Goal: Information Seeking & Learning: Compare options

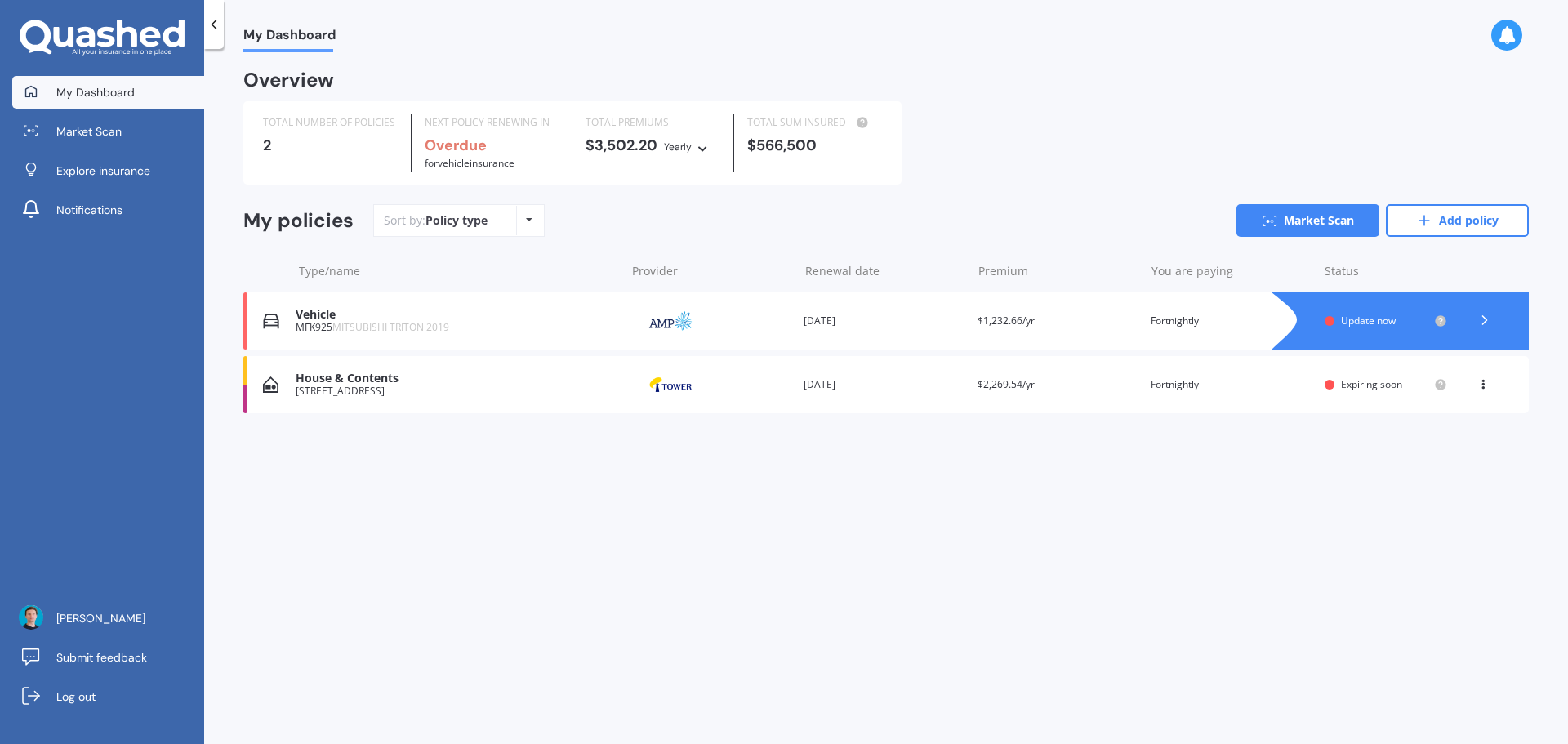
click at [1488, 316] on icon at bounding box center [1484, 319] width 16 height 16
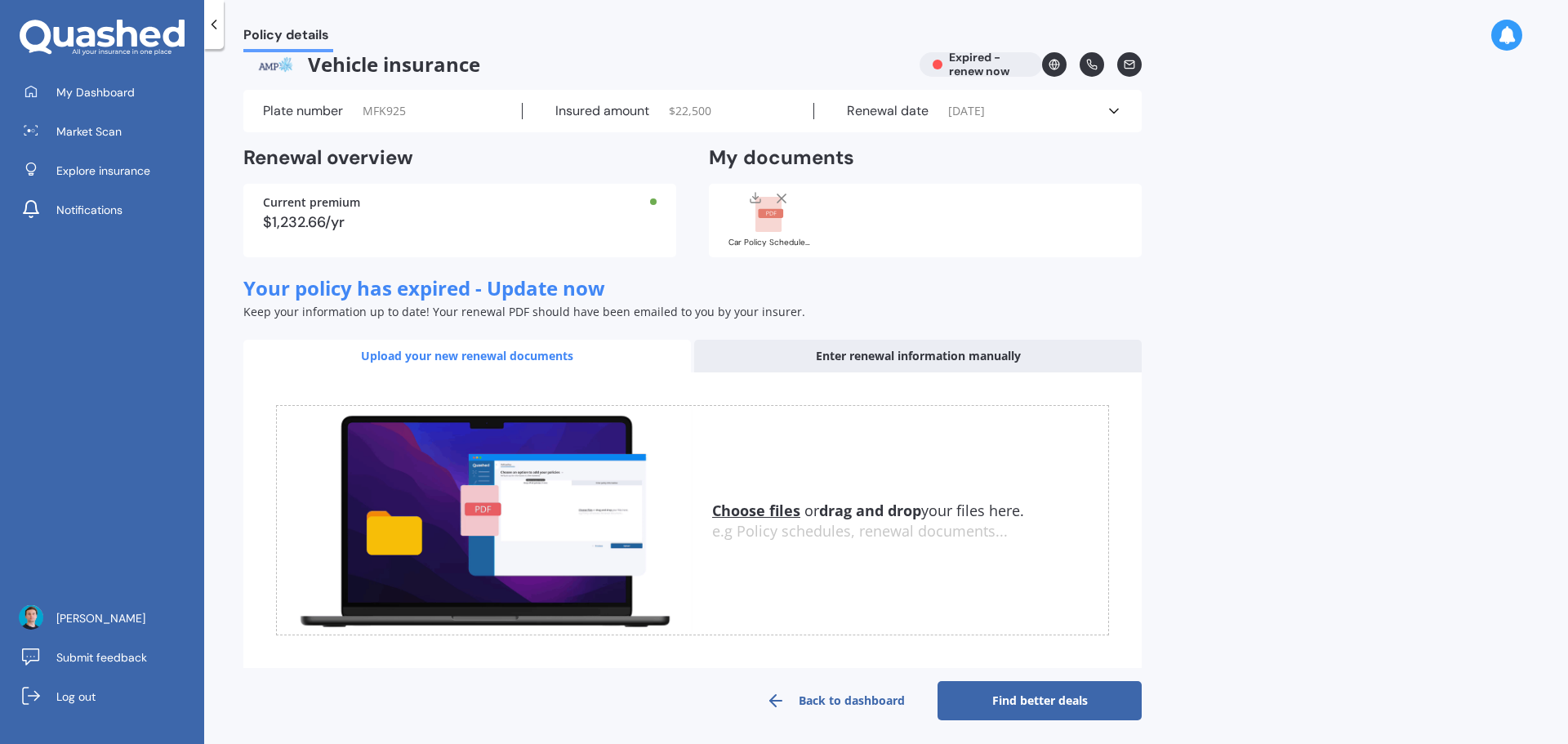
scroll to position [25, 0]
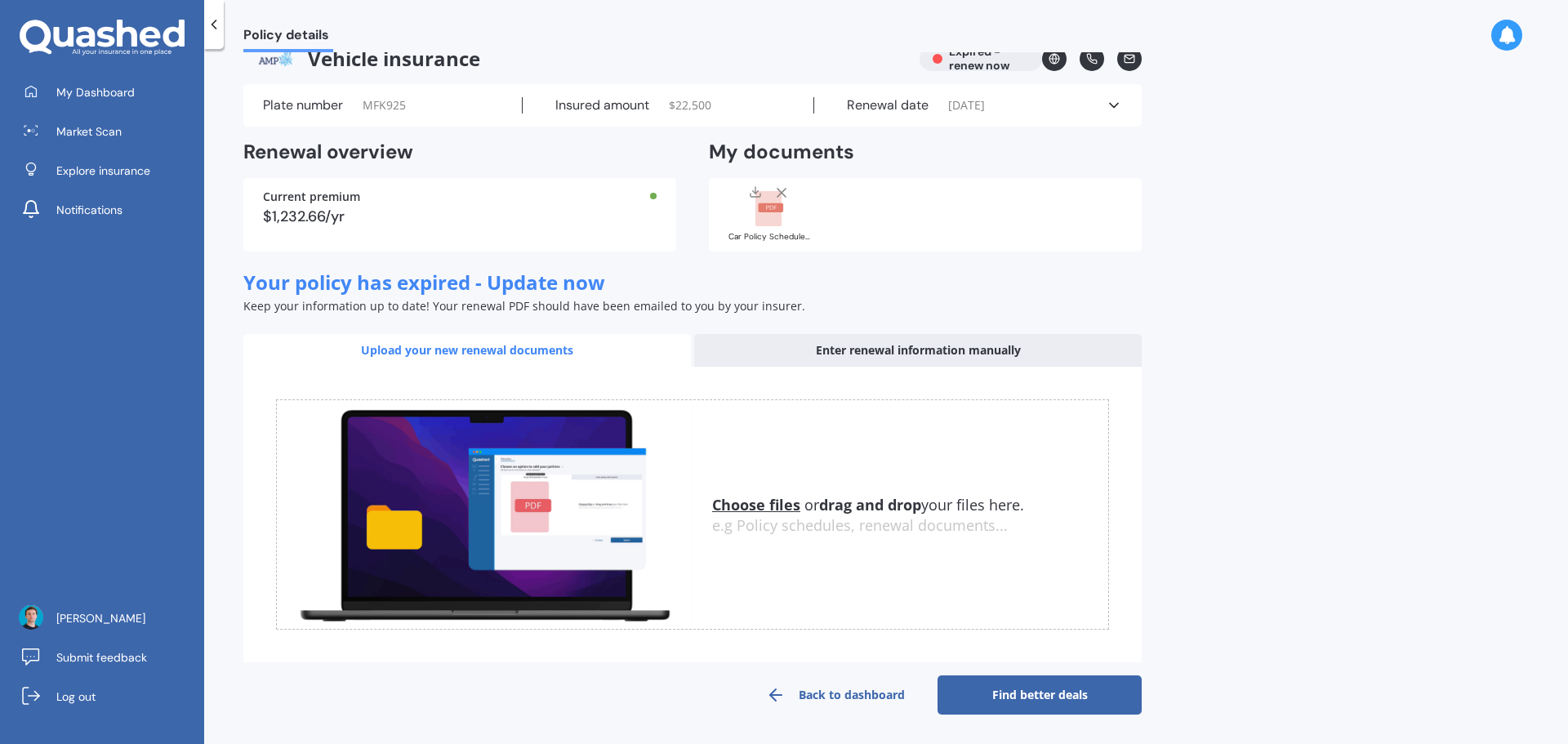
click at [843, 693] on link "Back to dashboard" at bounding box center [835, 695] width 204 height 40
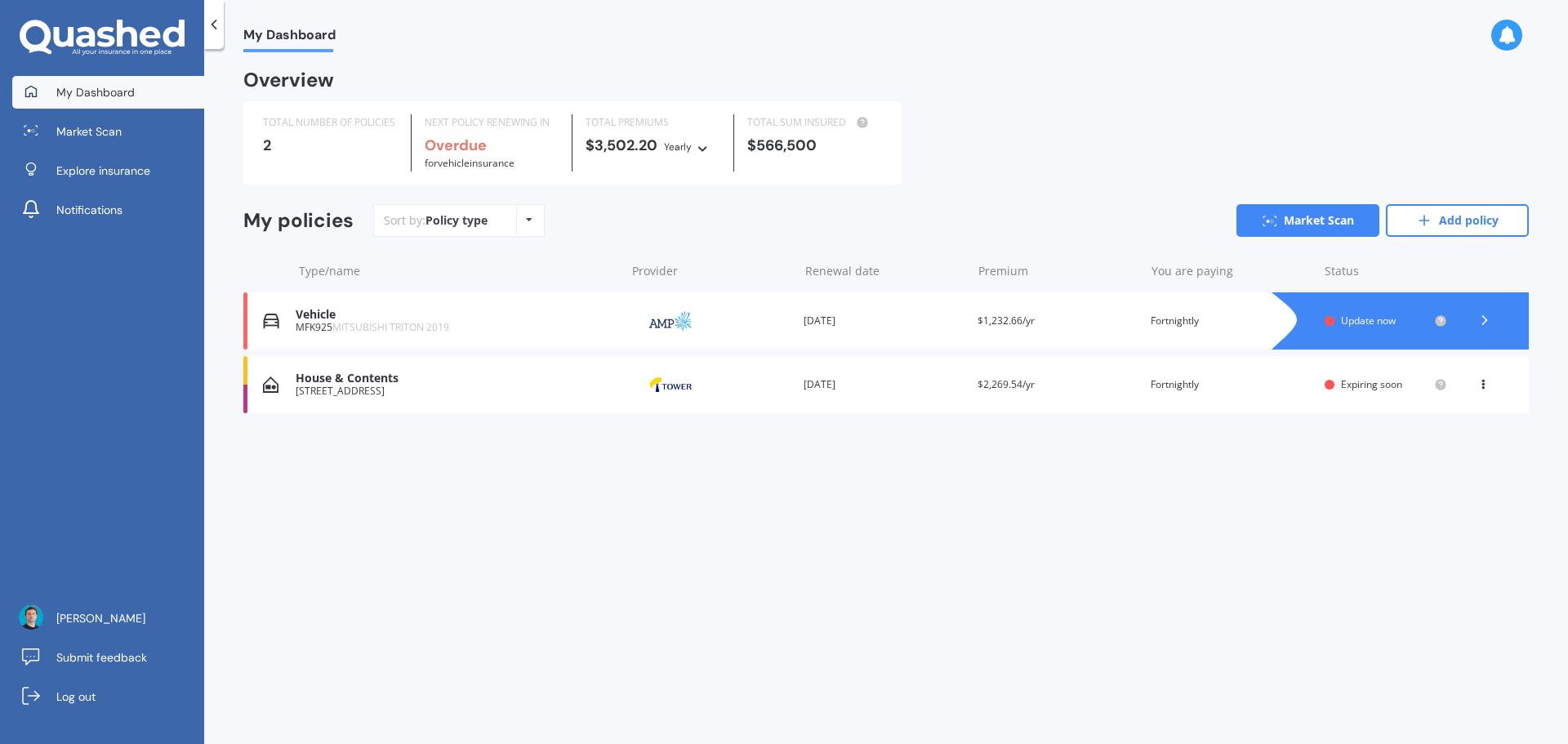
click at [1482, 381] on icon at bounding box center [1483, 381] width 11 height 9
click at [1115, 471] on div "My Dashboard Overview TOTAL NUMBER OF POLICIES 2 NEXT POLICY RENEWING IN Overdu…" at bounding box center [886, 400] width 1364 height 695
click at [332, 394] on div "[STREET_ADDRESS]" at bounding box center [456, 391] width 321 height 11
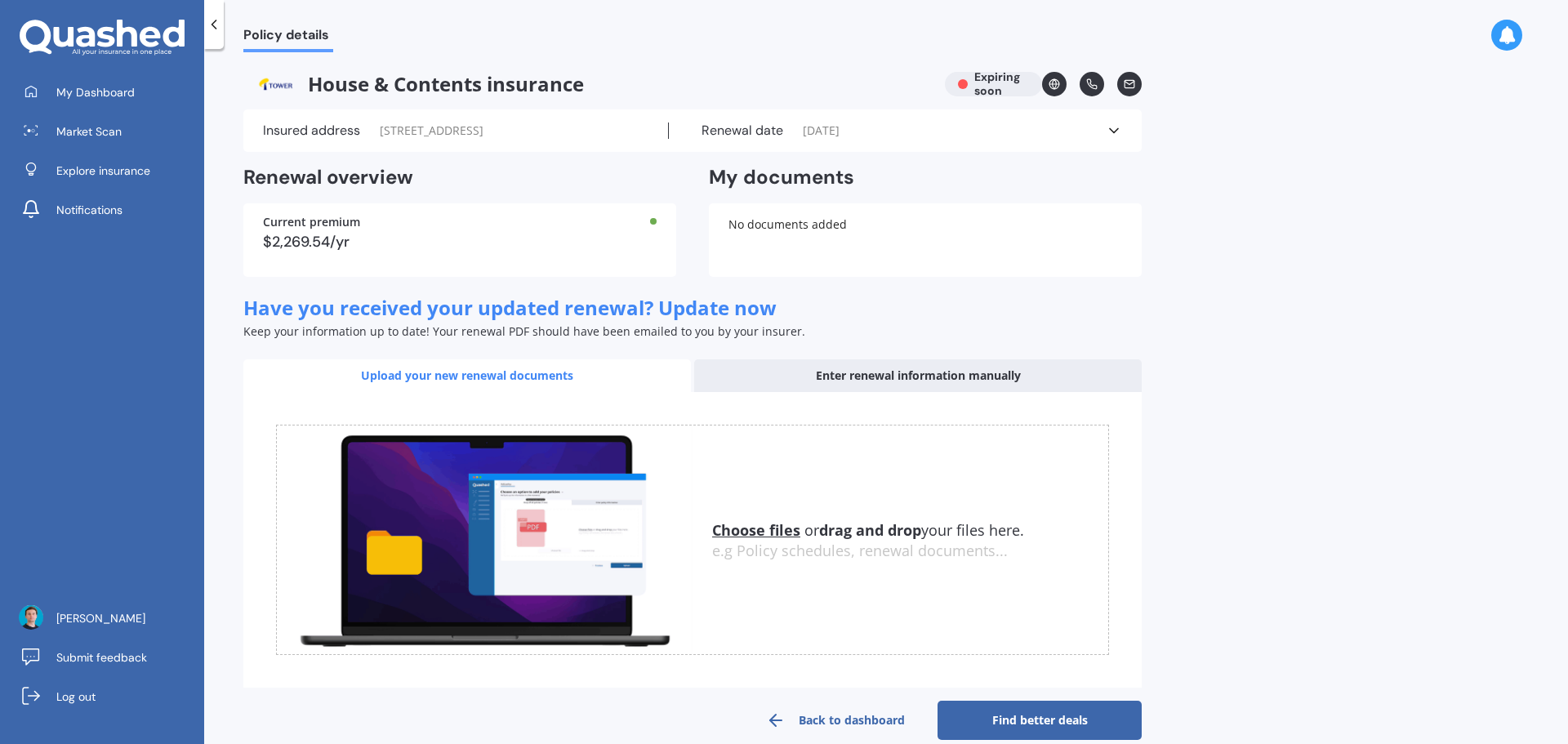
click at [1036, 726] on link "Find better deals" at bounding box center [1040, 720] width 204 height 40
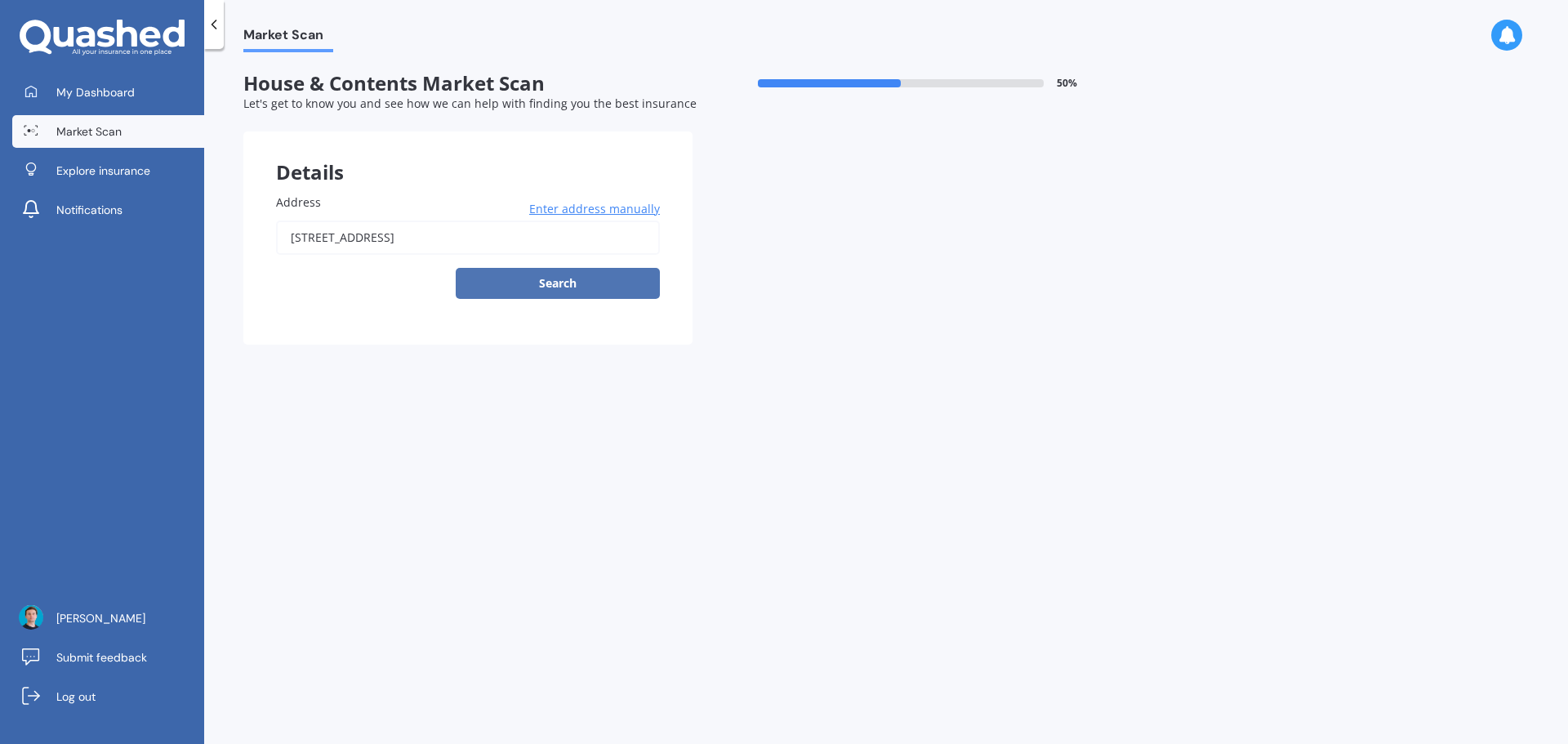
click at [499, 289] on button "Search" at bounding box center [558, 283] width 204 height 31
type input "[STREET_ADDRESS]"
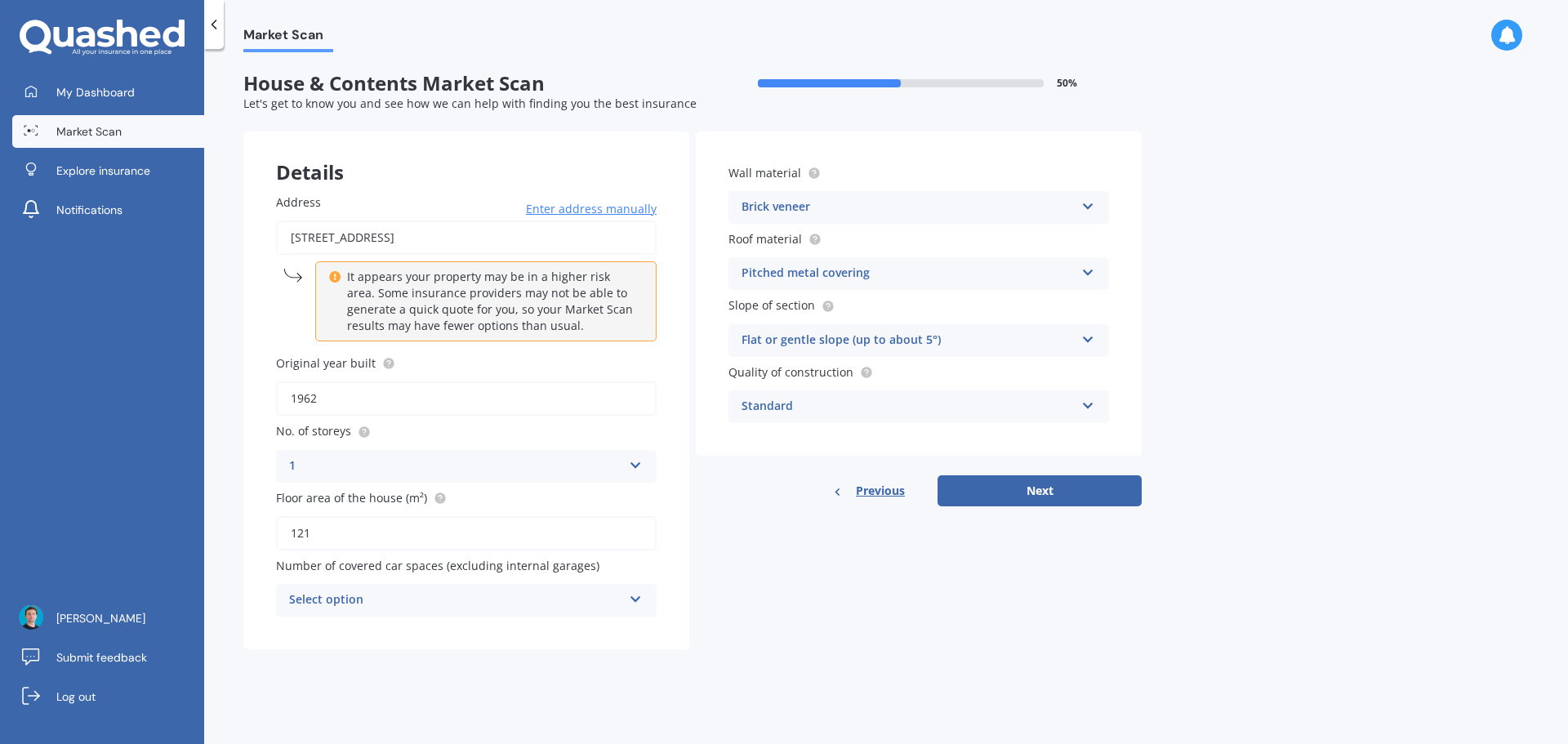
click at [439, 599] on div "Select option" at bounding box center [456, 600] width 333 height 20
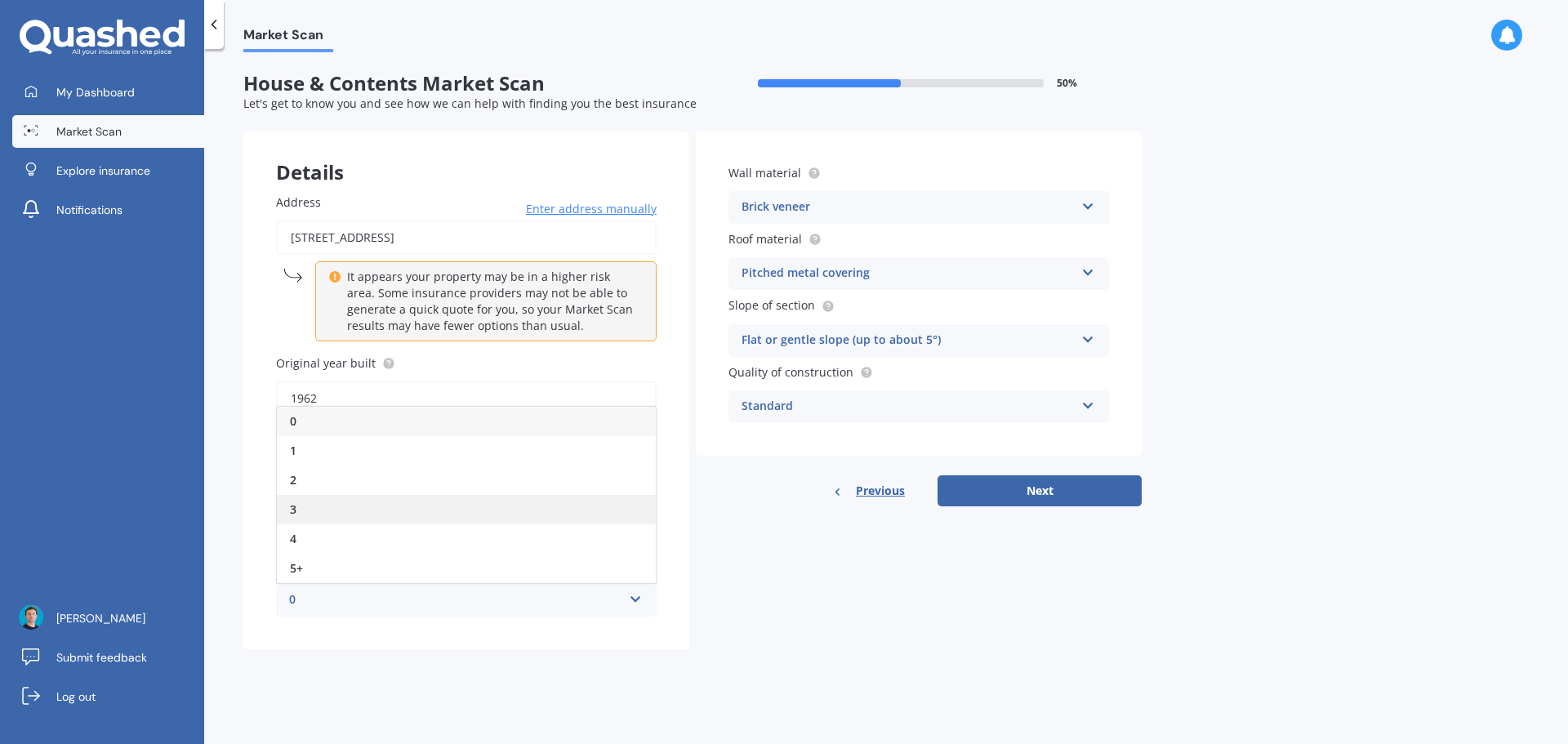
click at [411, 508] on div "3" at bounding box center [466, 509] width 379 height 29
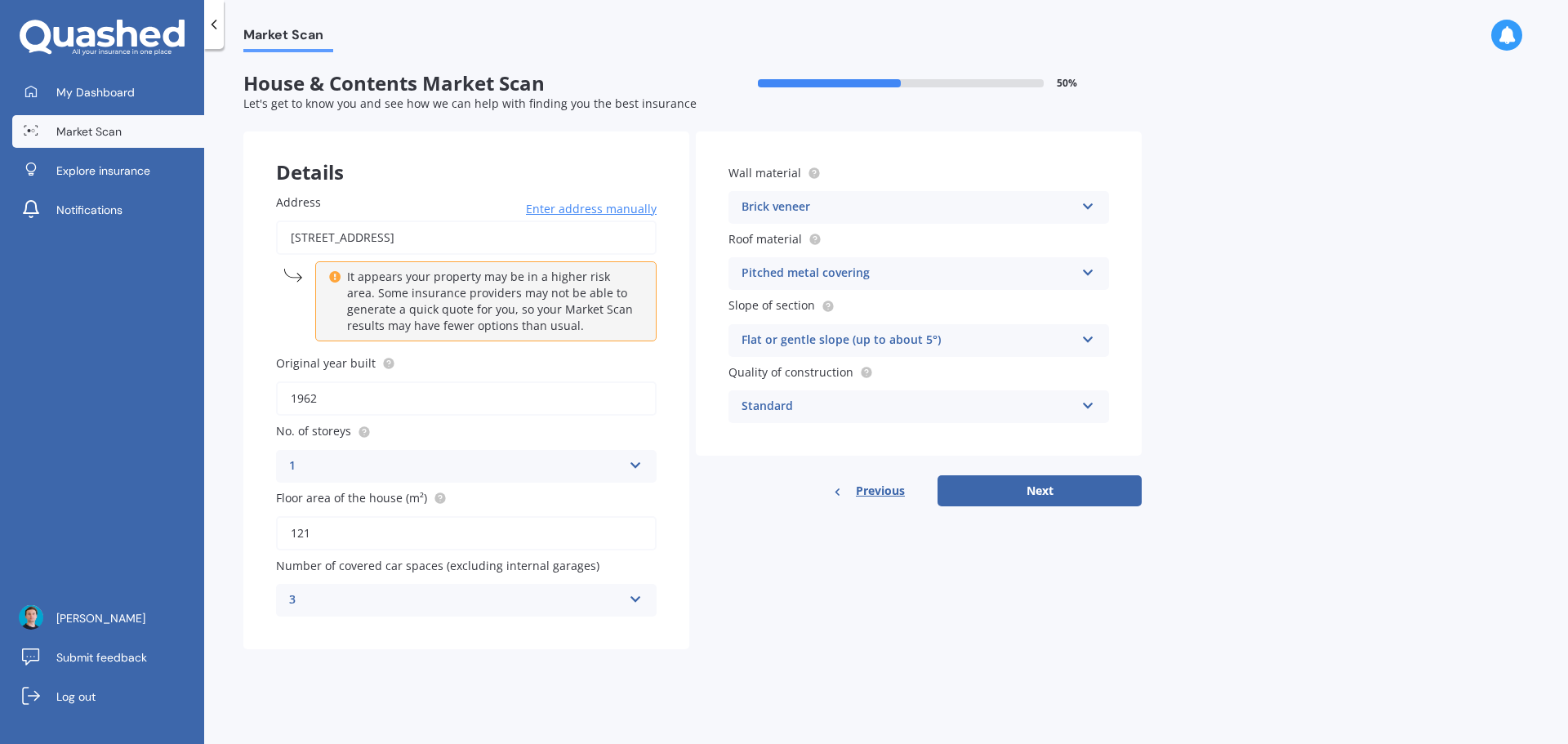
click at [813, 206] on div "Brick veneer" at bounding box center [908, 207] width 333 height 20
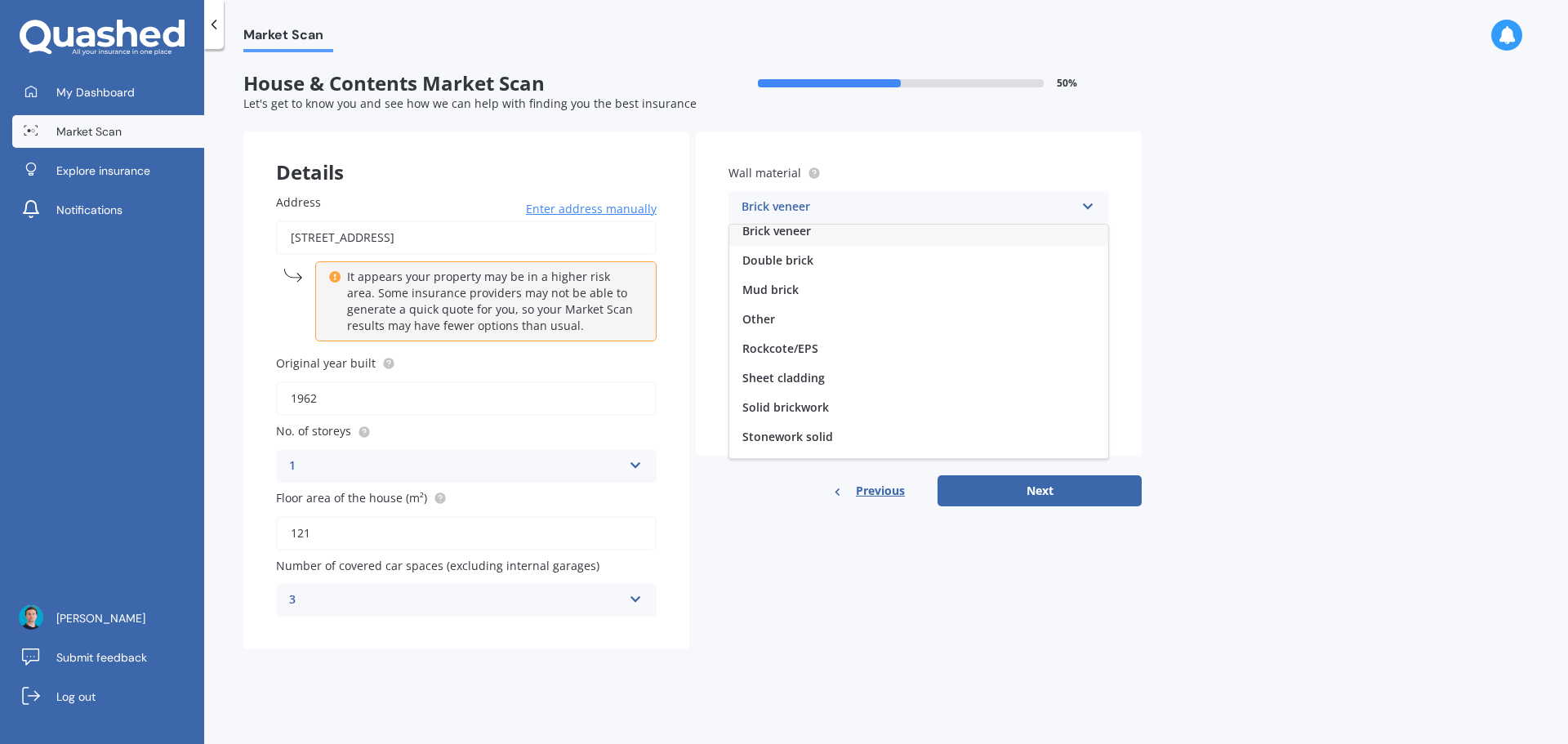
scroll to position [149, 0]
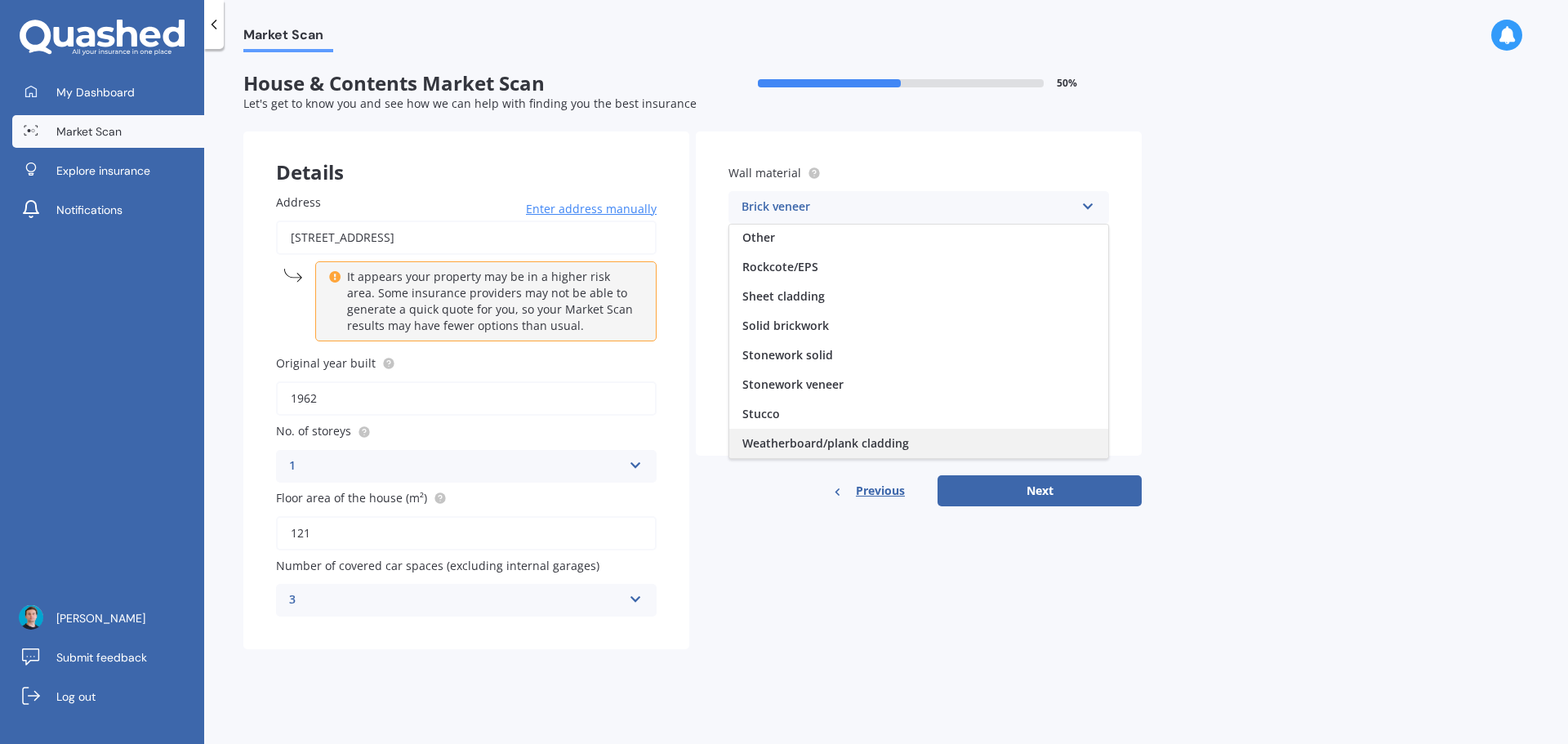
click at [870, 434] on div "Weatherboard/plank cladding" at bounding box center [918, 443] width 379 height 29
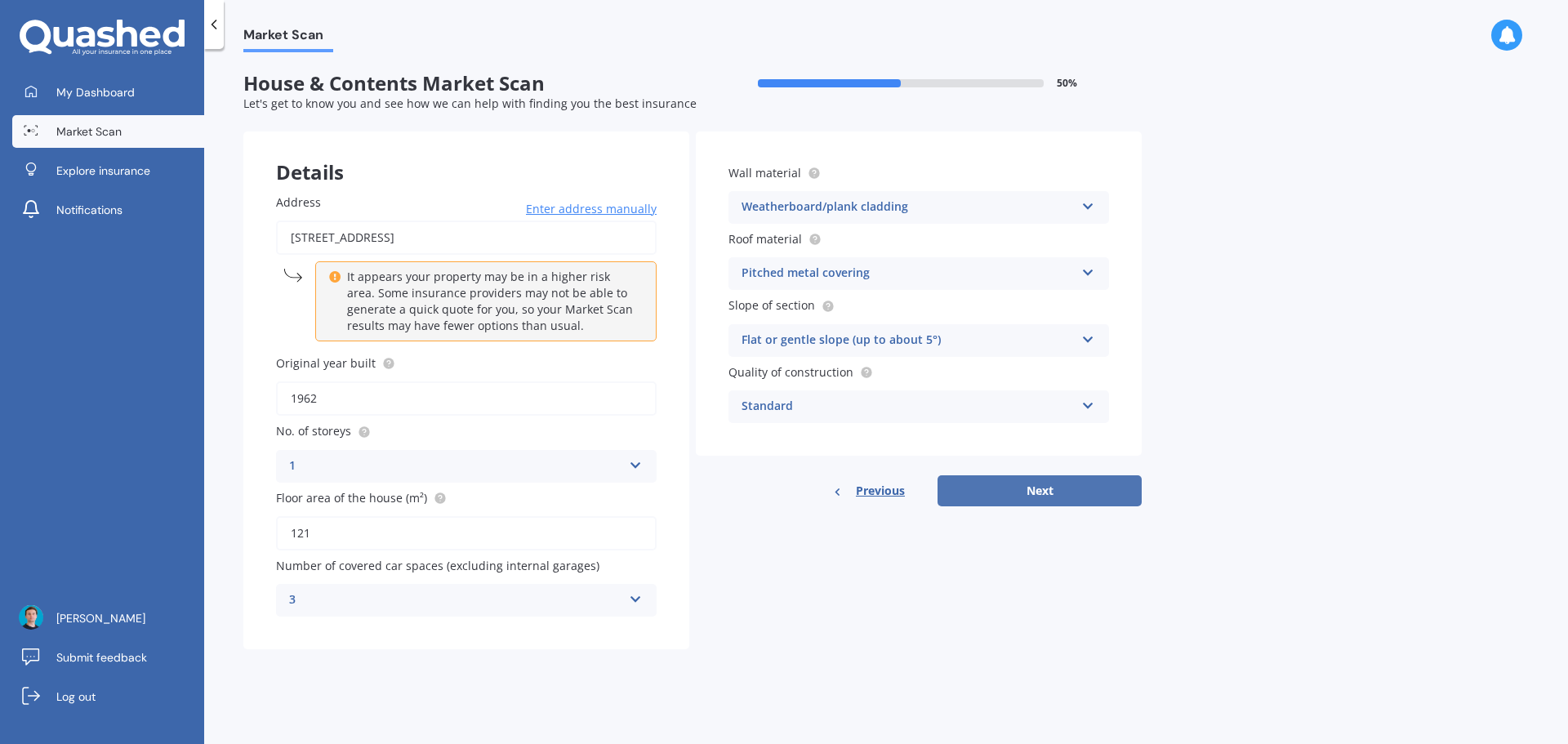
click at [1035, 488] on button "Next" at bounding box center [1040, 491] width 204 height 31
select select "14"
select select "10"
select select "1994"
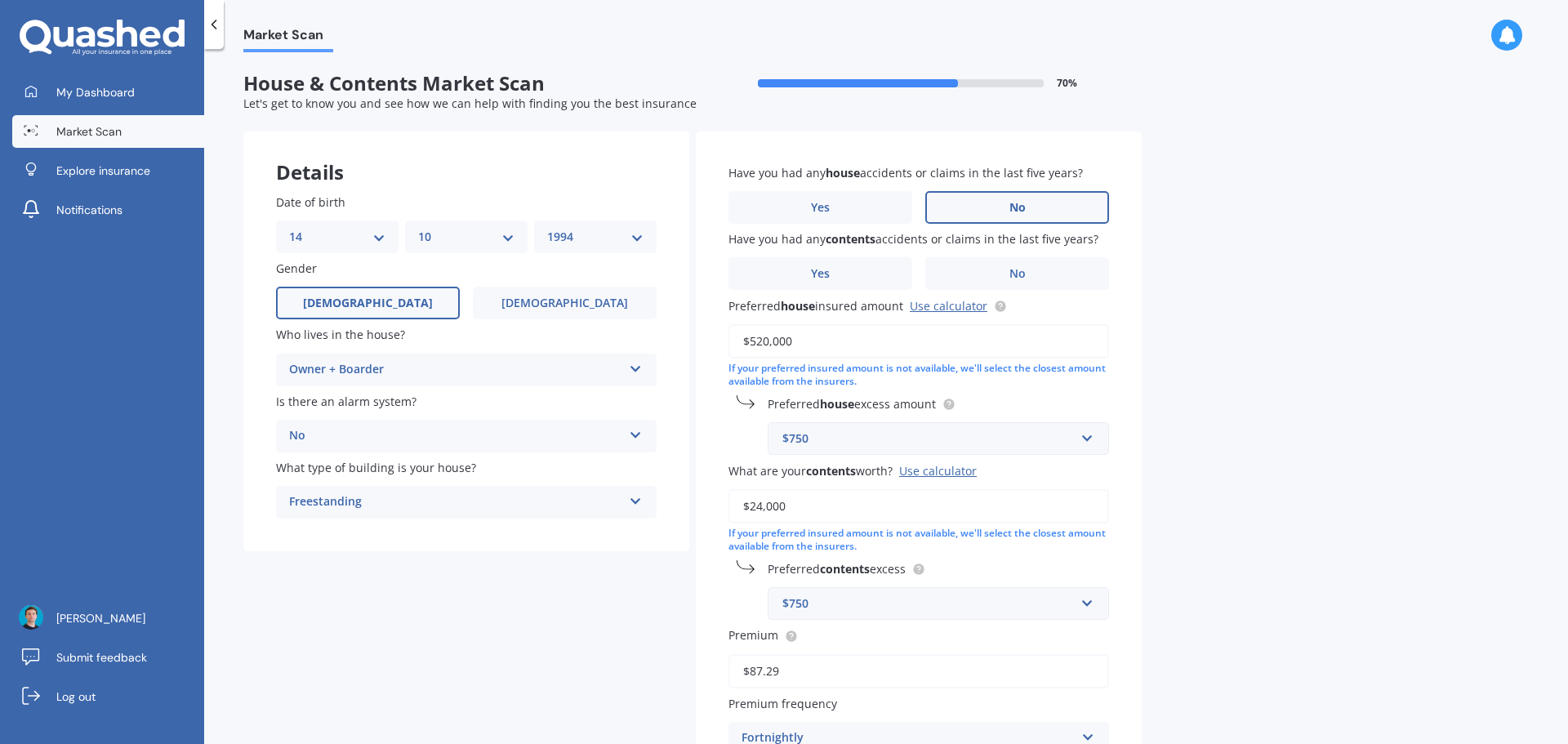
click at [1007, 207] on label "No" at bounding box center [1017, 207] width 184 height 33
click at [0, 0] on input "No" at bounding box center [0, 0] width 0 height 0
click at [963, 265] on label "No" at bounding box center [1017, 273] width 184 height 33
click at [0, 0] on input "No" at bounding box center [0, 0] width 0 height 0
click at [760, 338] on input "$520,000" at bounding box center [919, 341] width 380 height 34
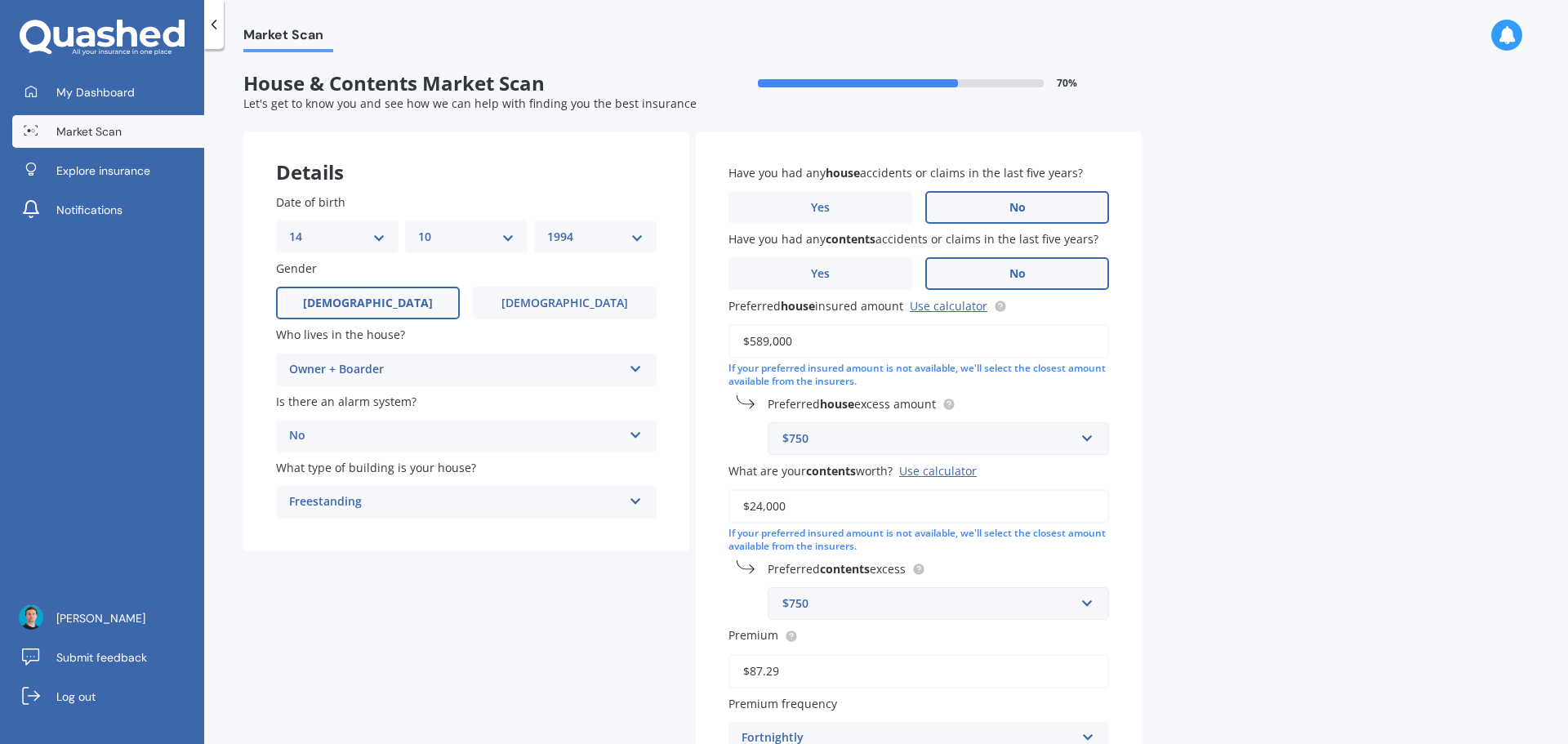
type input "$589,000"
click at [1215, 433] on div "Market Scan House & Contents Market Scan 70 % Let's get to know you and see how…" at bounding box center [886, 400] width 1364 height 695
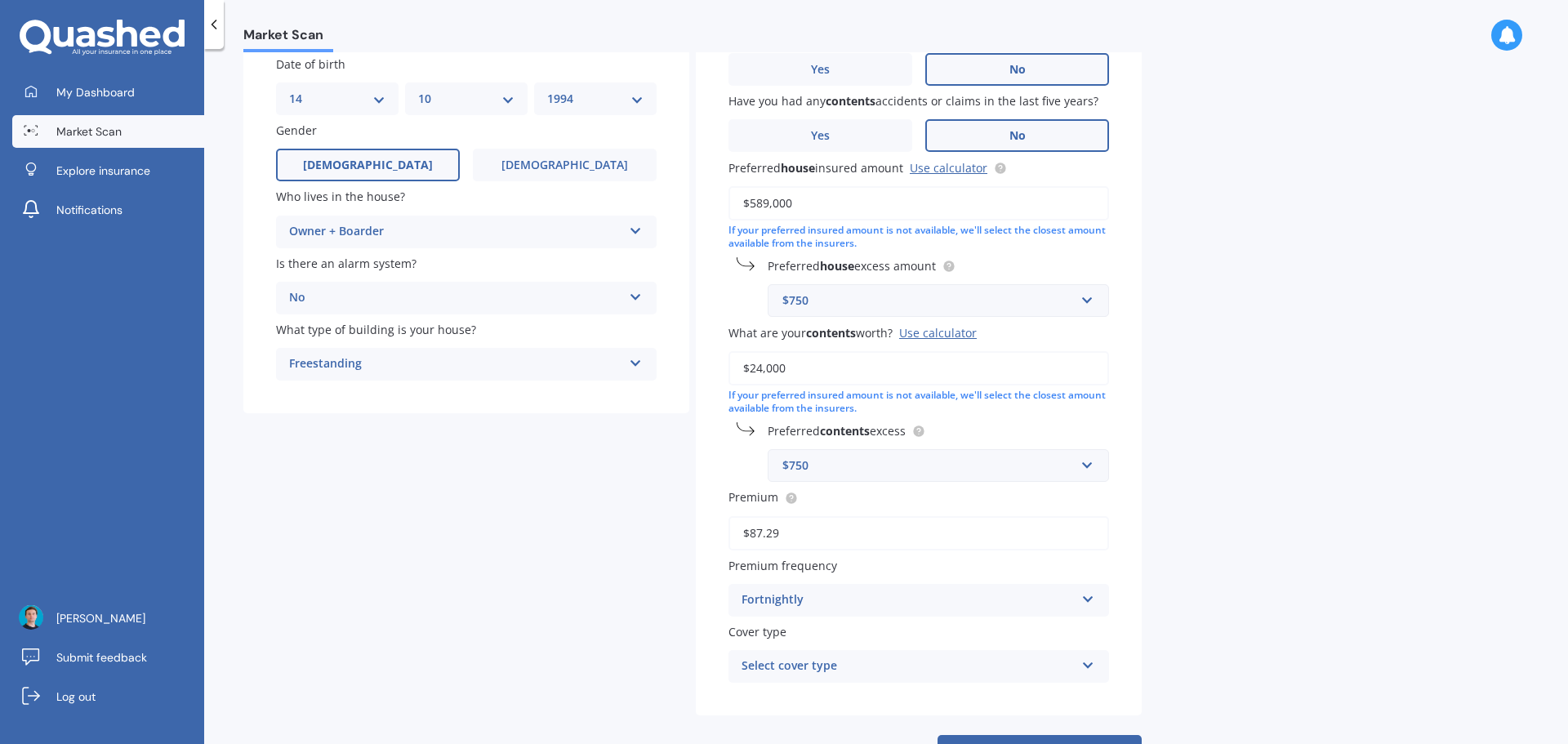
scroll to position [163, 0]
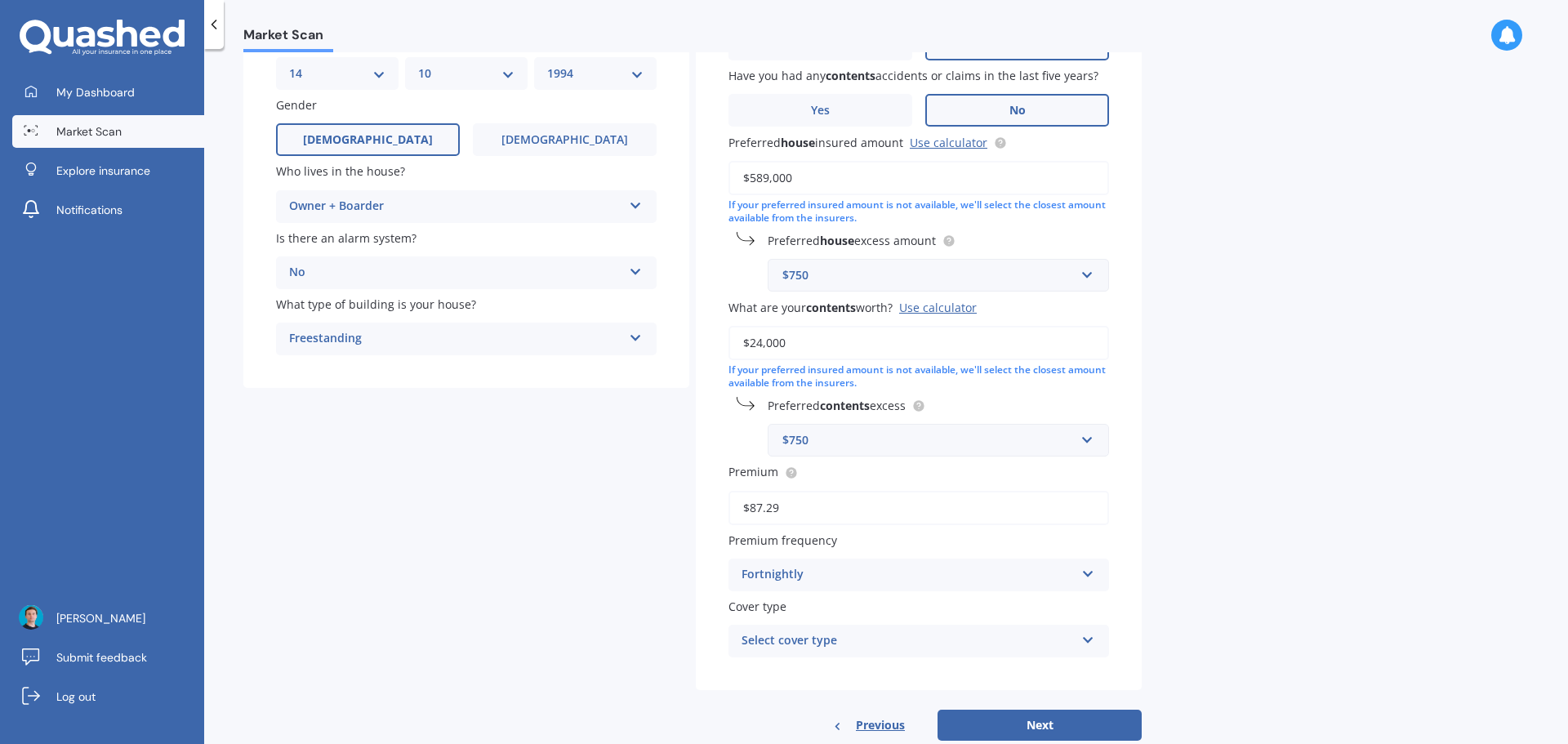
drag, startPoint x: 763, startPoint y: 342, endPoint x: 752, endPoint y: 345, distance: 11.4
click at [752, 345] on input "$24,000" at bounding box center [919, 343] width 380 height 34
type input "$33,000"
click at [713, 412] on div "Have you had any house accidents or claims in the last five years? Yes No Have …" at bounding box center [919, 329] width 446 height 722
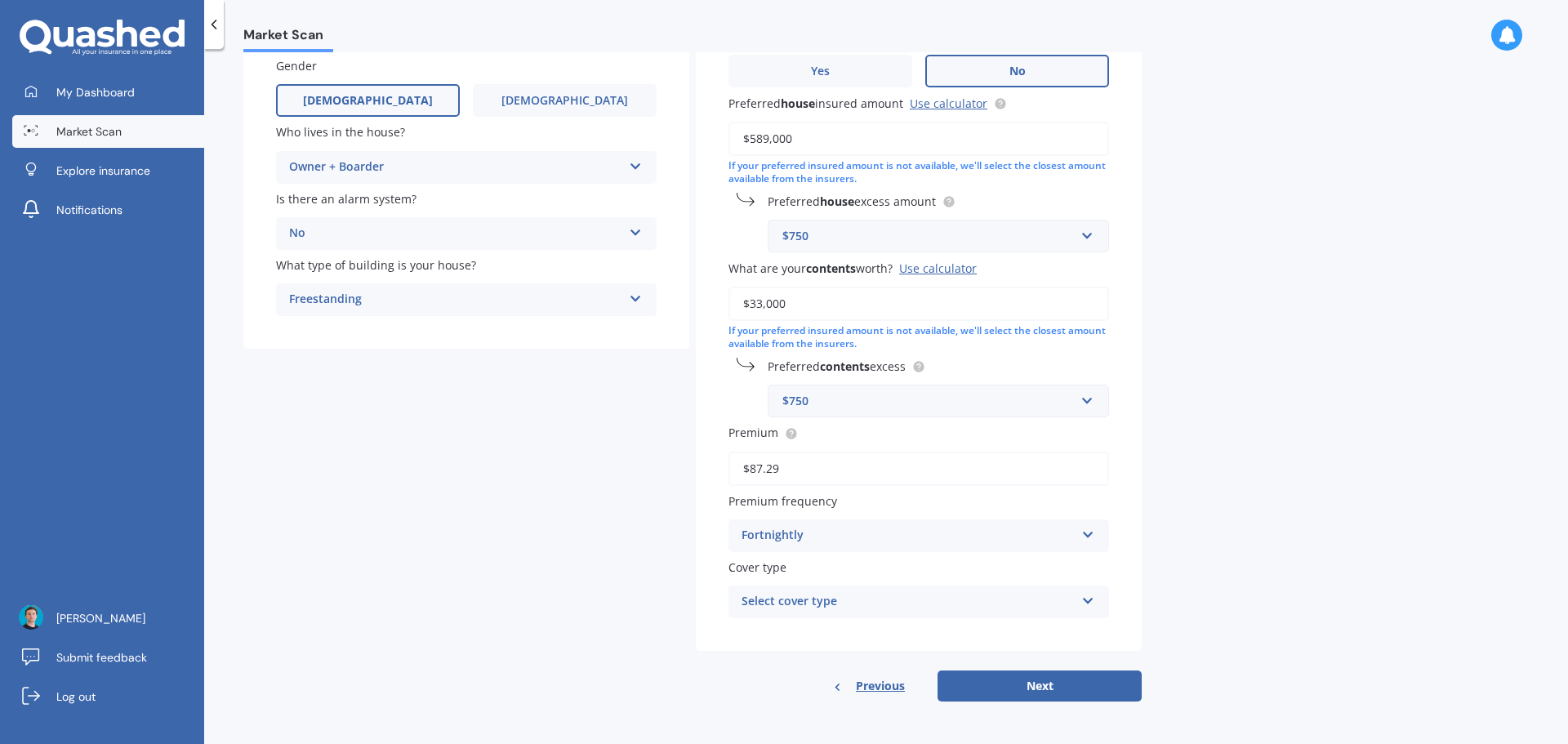
click at [907, 614] on div "Select cover type Home and Contents - Standard Home and Contents - Plus House a…" at bounding box center [919, 602] width 380 height 33
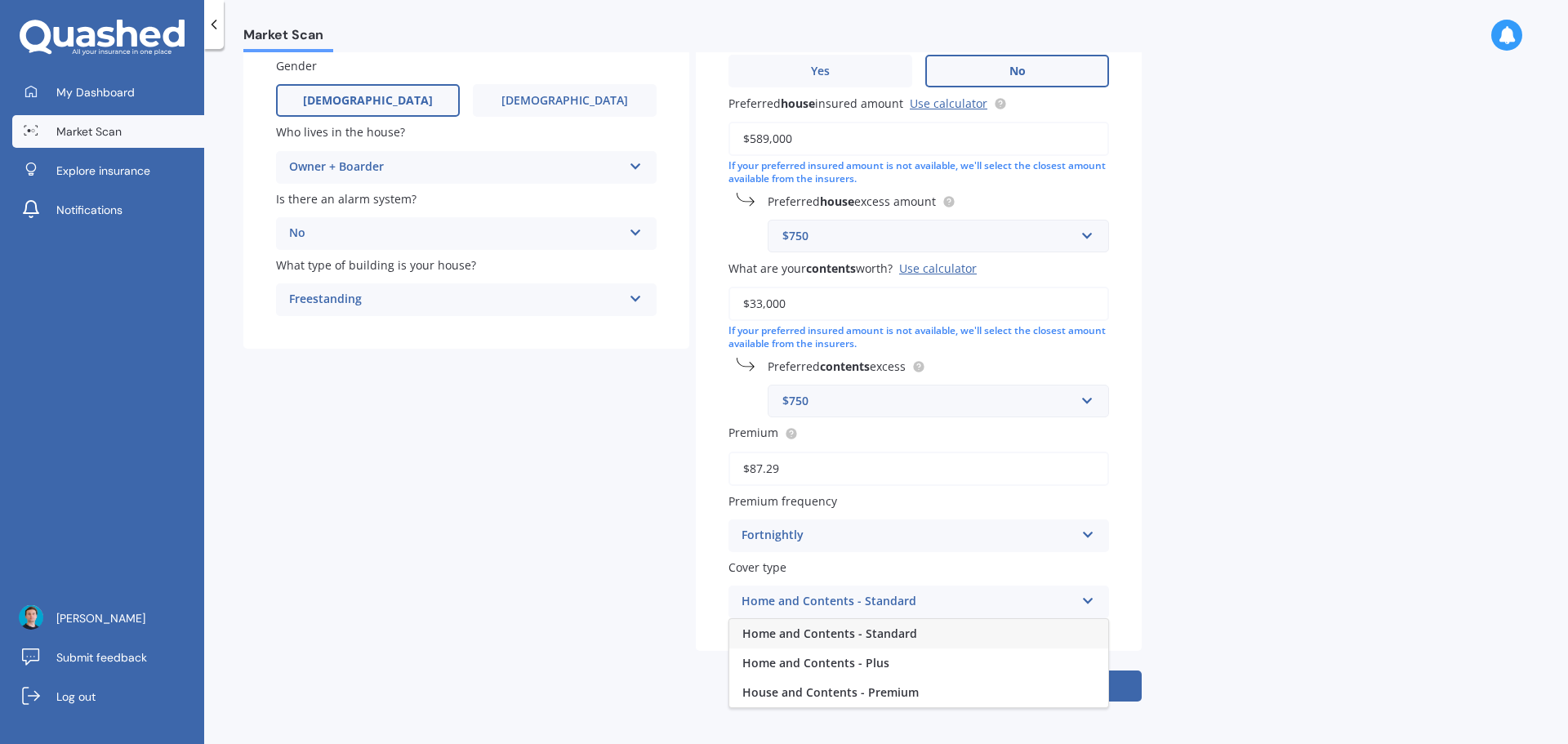
click at [917, 638] on div "Home and Contents - Standard" at bounding box center [918, 633] width 379 height 29
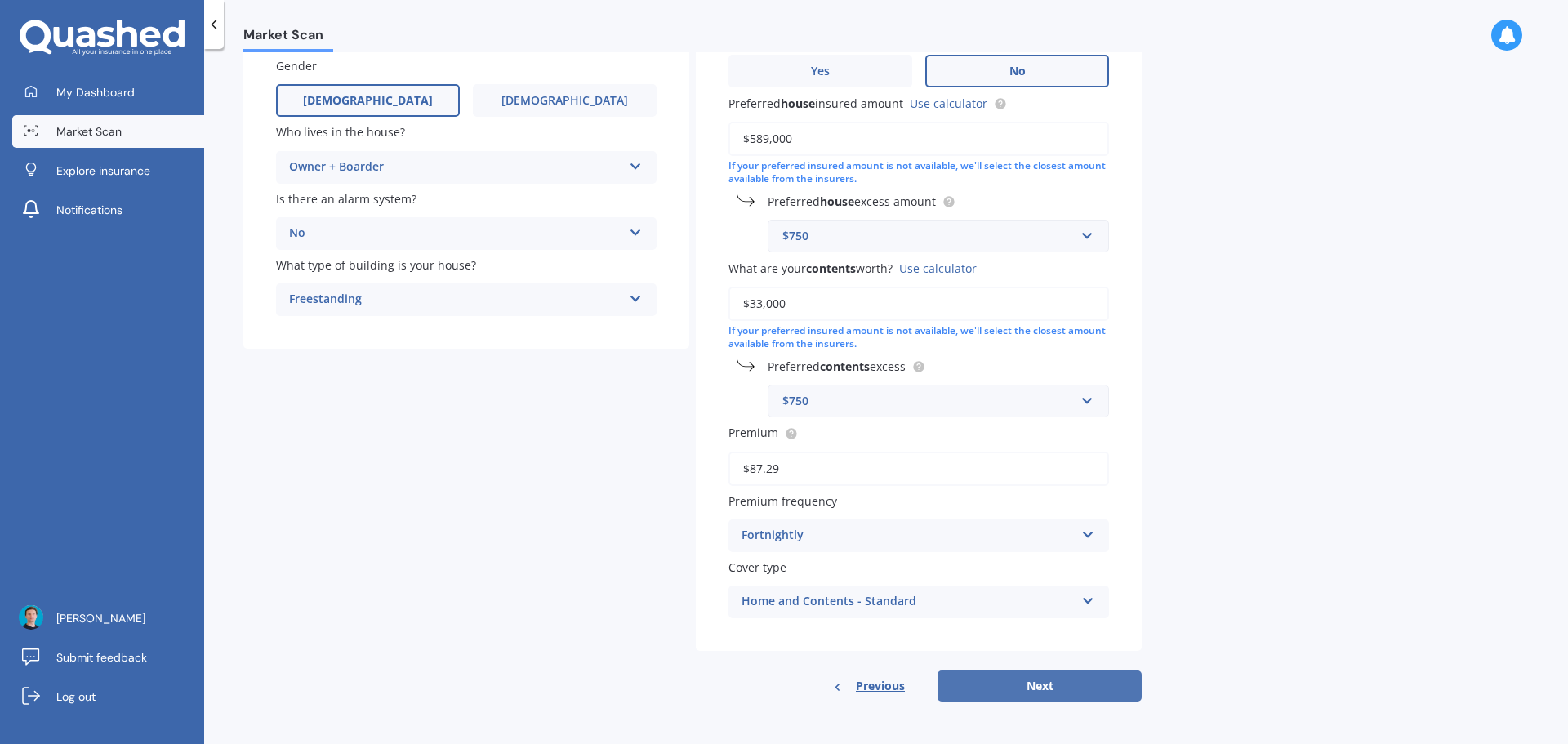
click at [995, 680] on button "Next" at bounding box center [1040, 686] width 204 height 31
select select "14"
select select "10"
select select "1994"
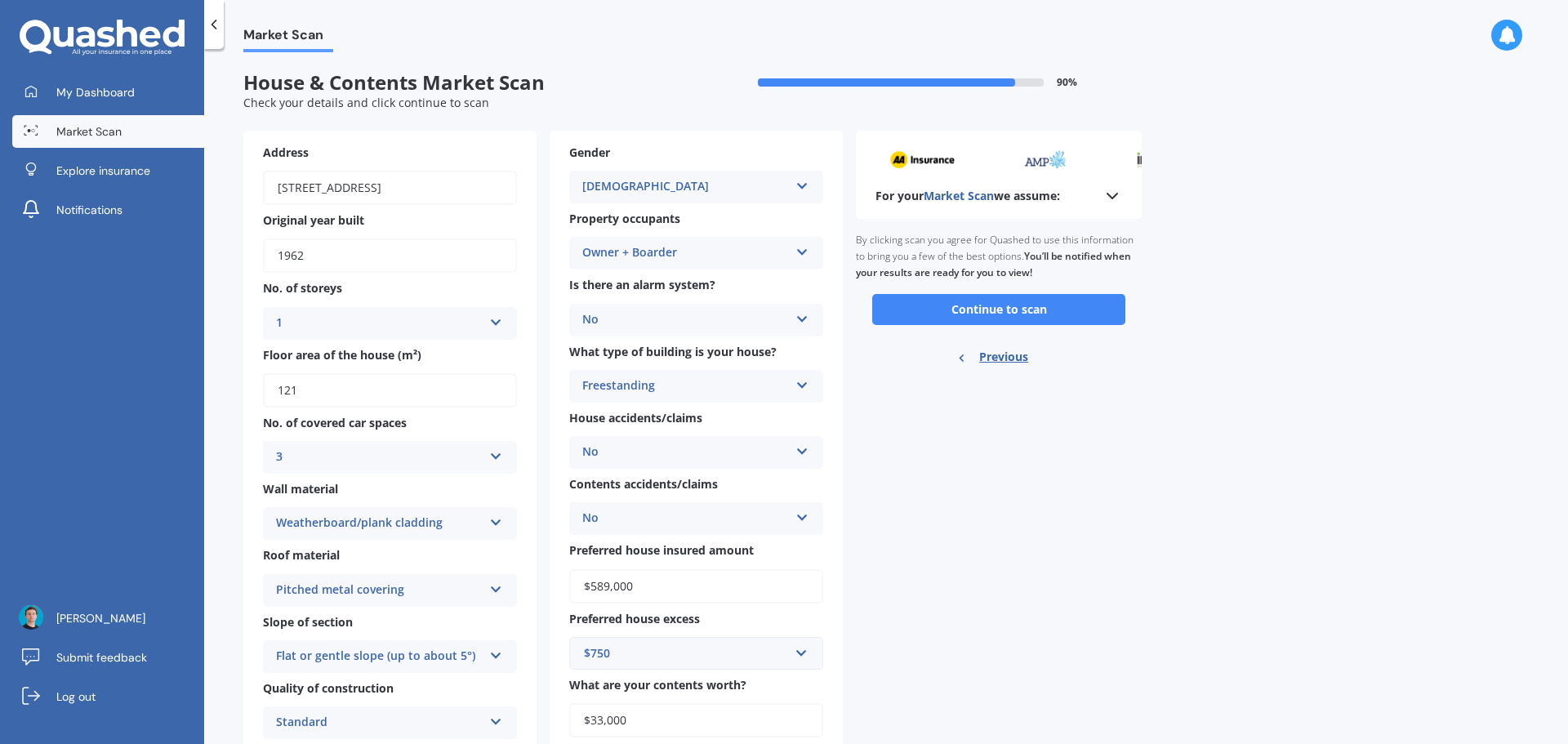
scroll to position [0, 0]
click at [980, 323] on button "Continue to scan" at bounding box center [998, 310] width 253 height 31
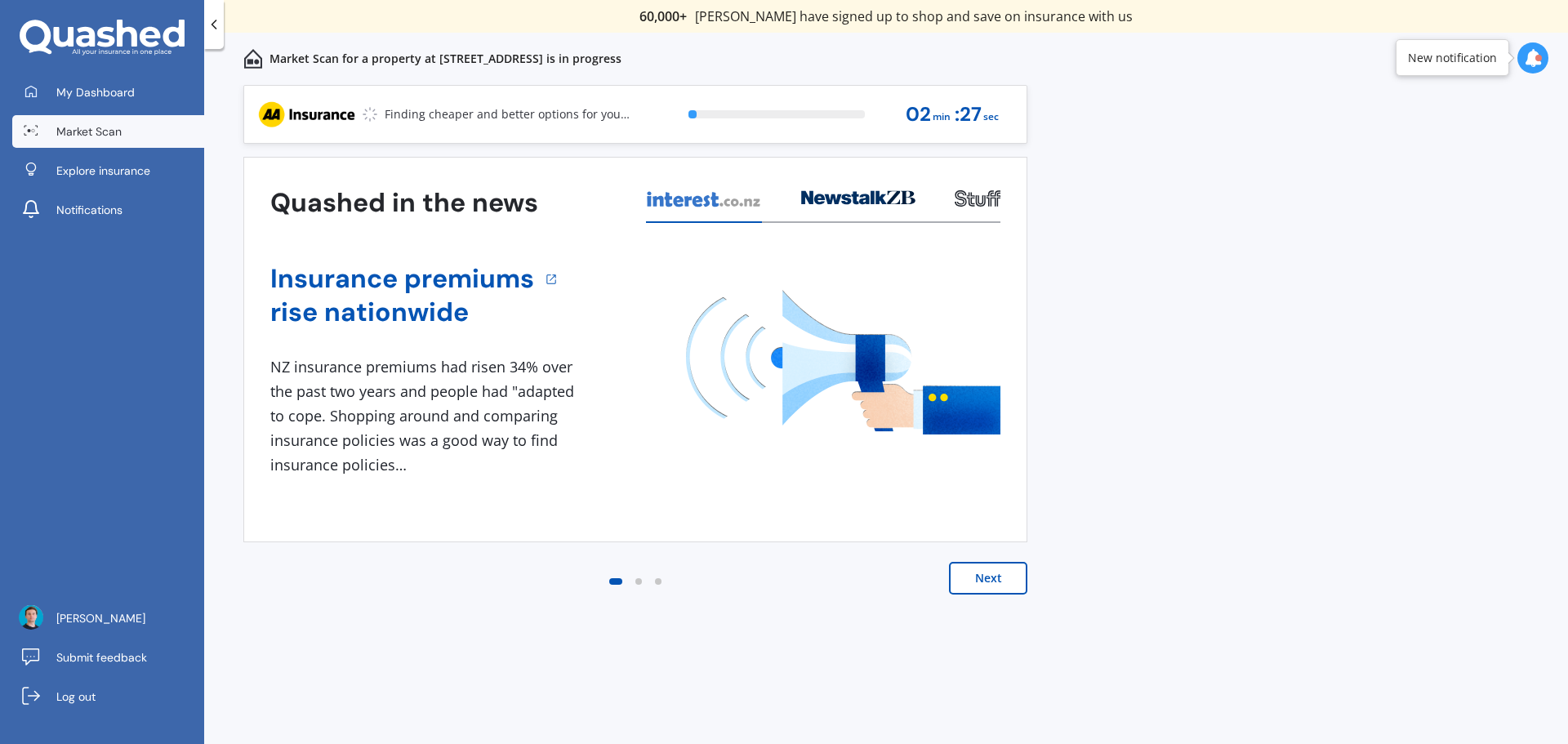
click at [964, 578] on button "Next" at bounding box center [988, 578] width 78 height 33
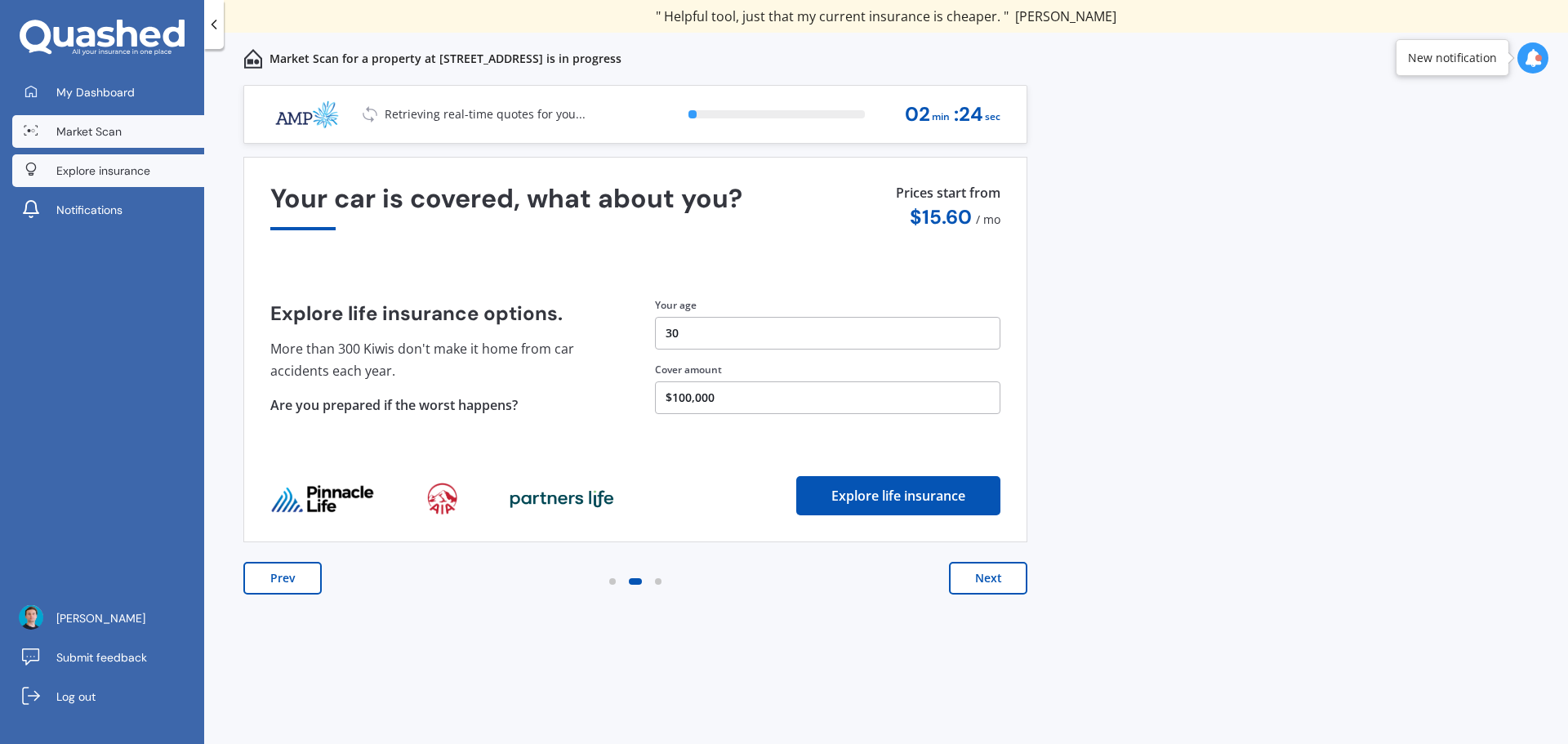
click at [89, 177] on span "Explore insurance" at bounding box center [104, 170] width 94 height 16
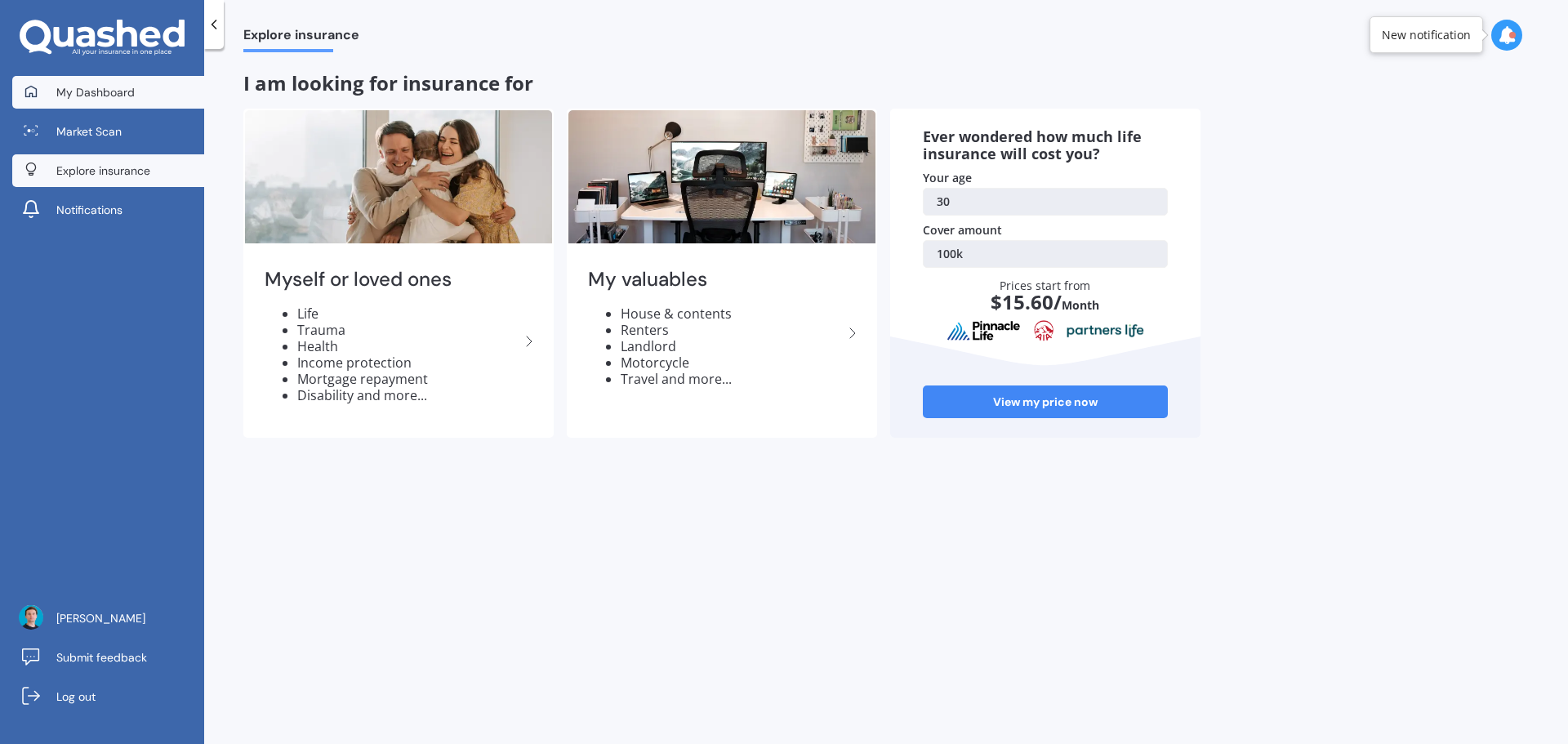
click at [132, 95] on span "My Dashboard" at bounding box center [95, 91] width 78 height 16
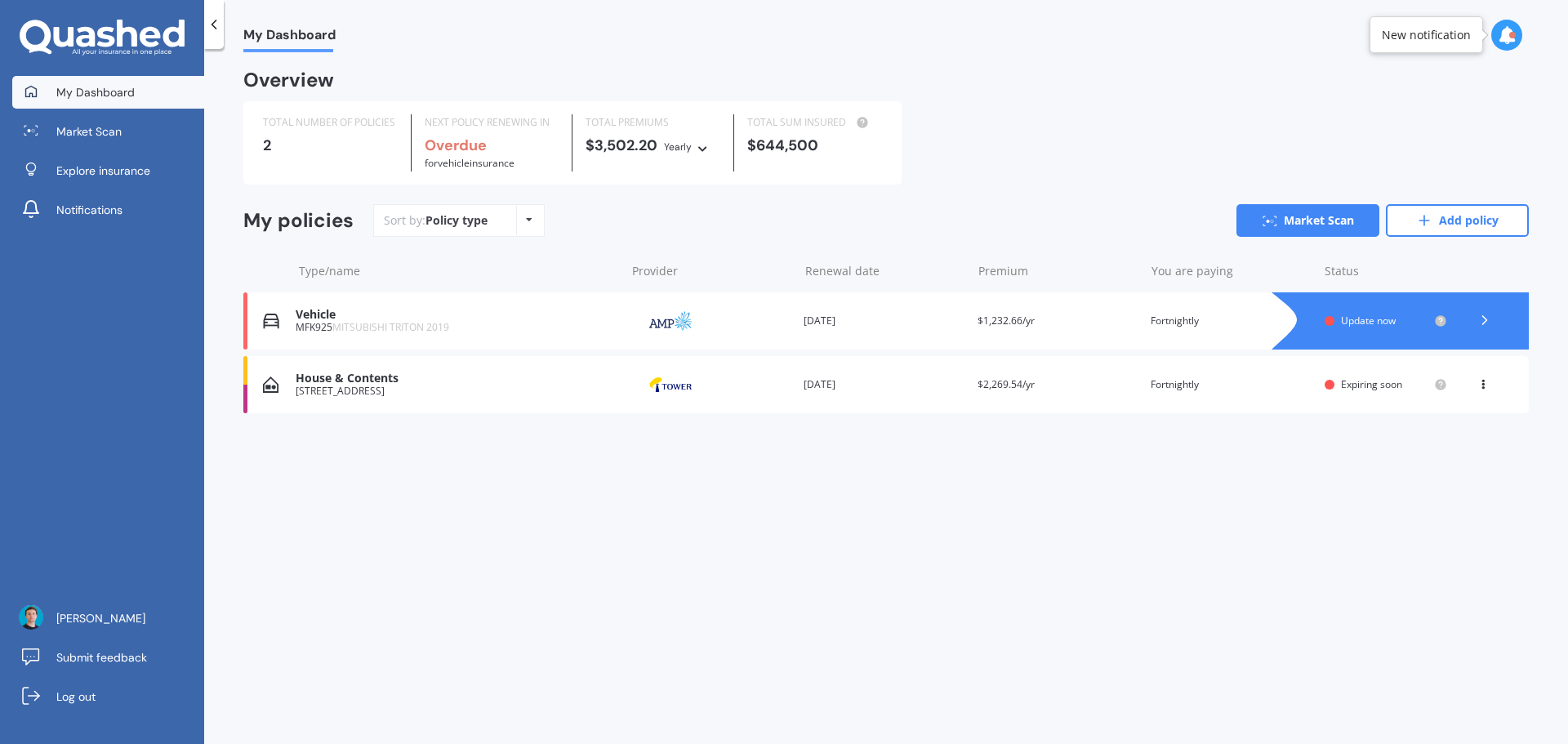
click at [552, 328] on div "MFK925 MITSUBISHI TRITON 2019" at bounding box center [456, 328] width 321 height 11
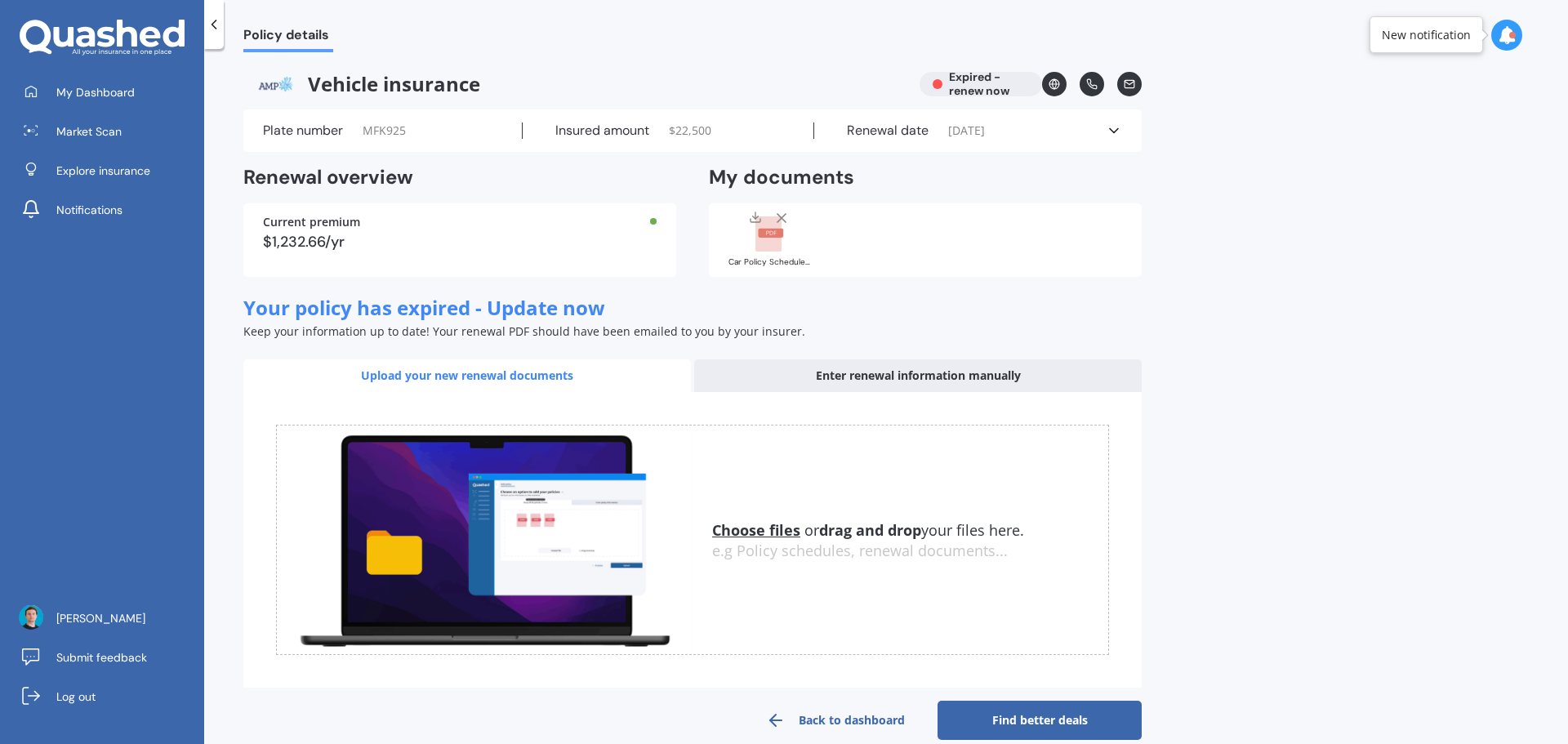
click at [1059, 723] on link "Find better deals" at bounding box center [1040, 720] width 204 height 40
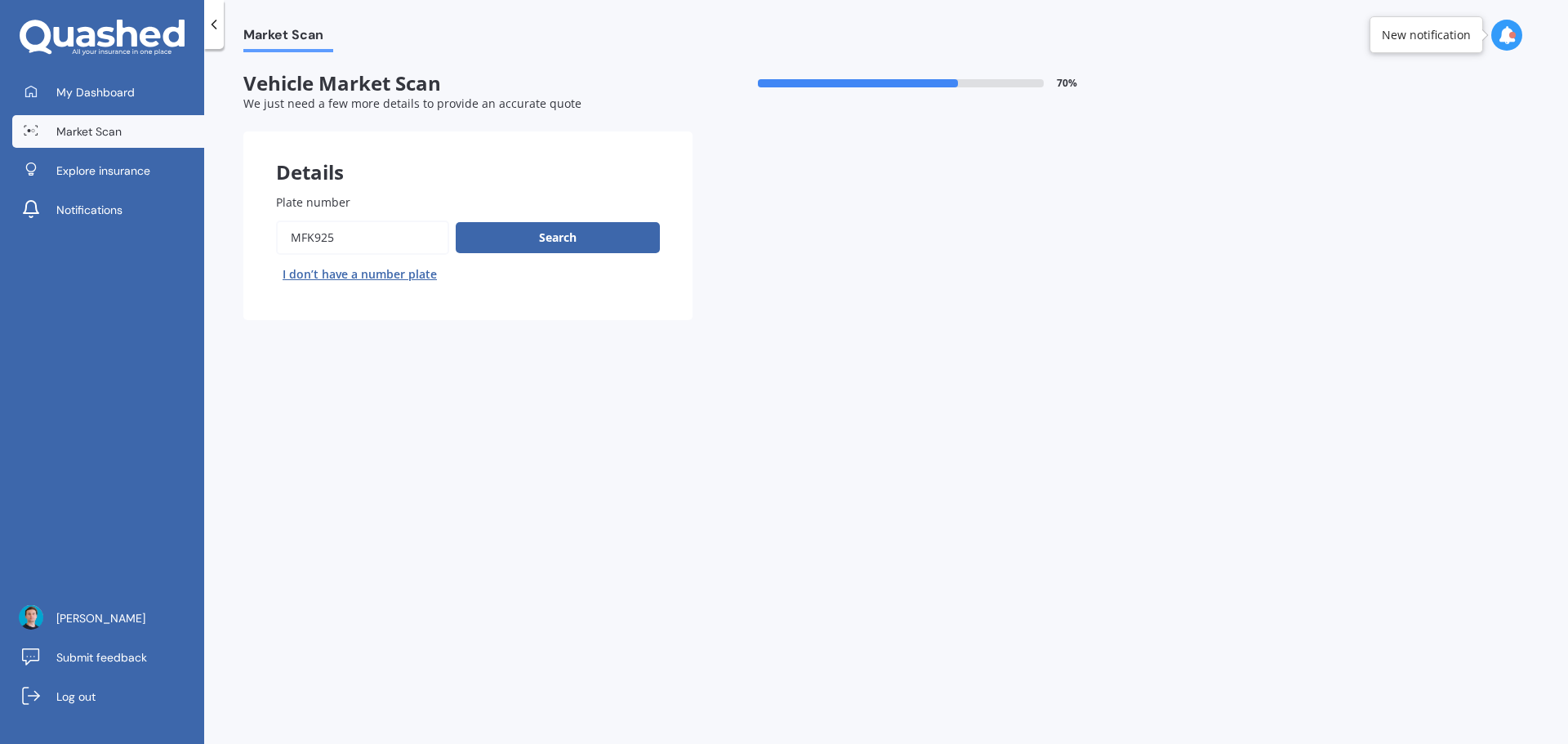
drag, startPoint x: 375, startPoint y: 246, endPoint x: 143, endPoint y: 253, distance: 232.1
click at [143, 253] on div "My Dashboard Market Scan Explore insurance Notifications [PERSON_NAME] Submit f…" at bounding box center [784, 372] width 1568 height 744
type input "qwb787"
click at [551, 243] on button "Search" at bounding box center [558, 237] width 204 height 31
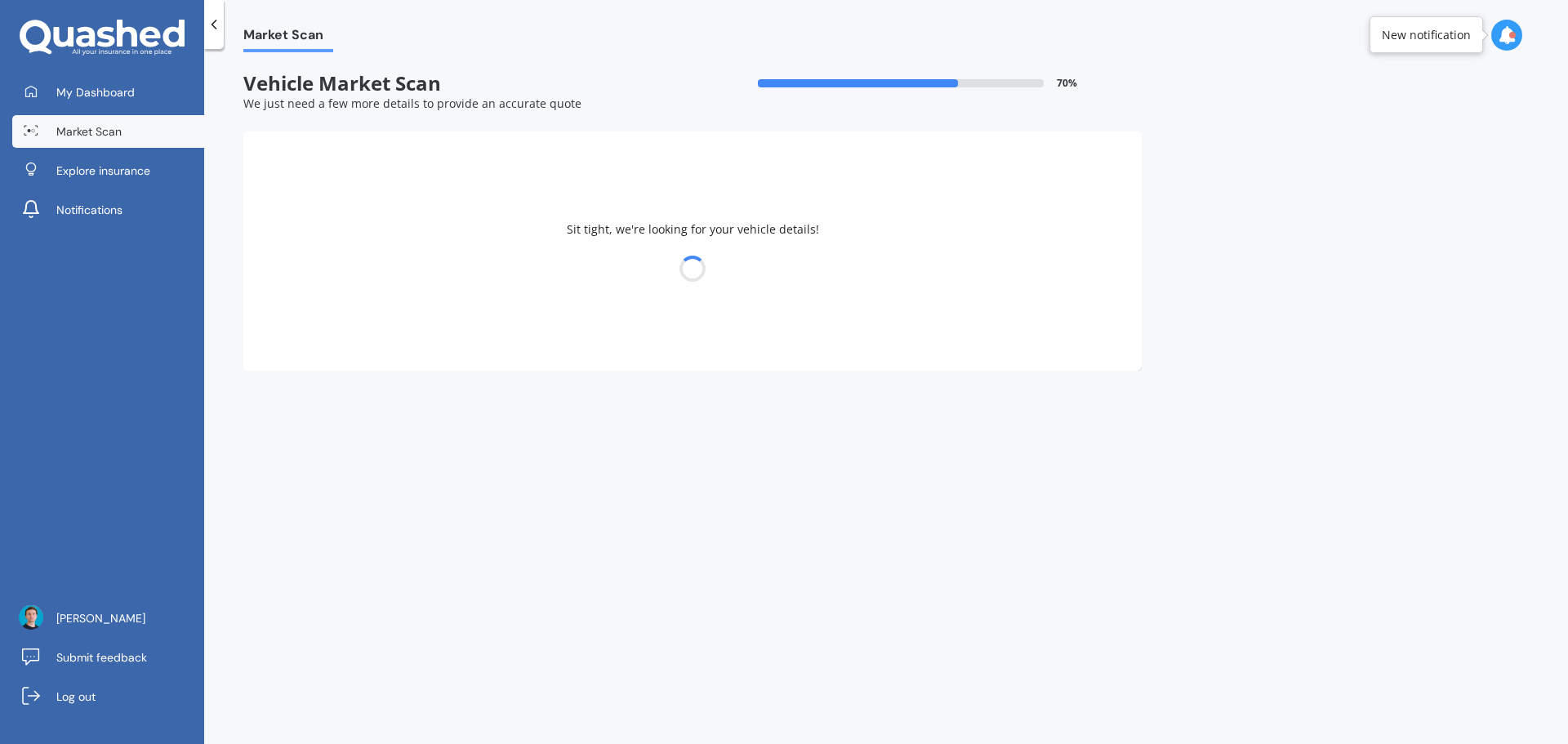
select select "MITSUBISHI"
select select "TRITON"
select select "14"
select select "10"
select select "1994"
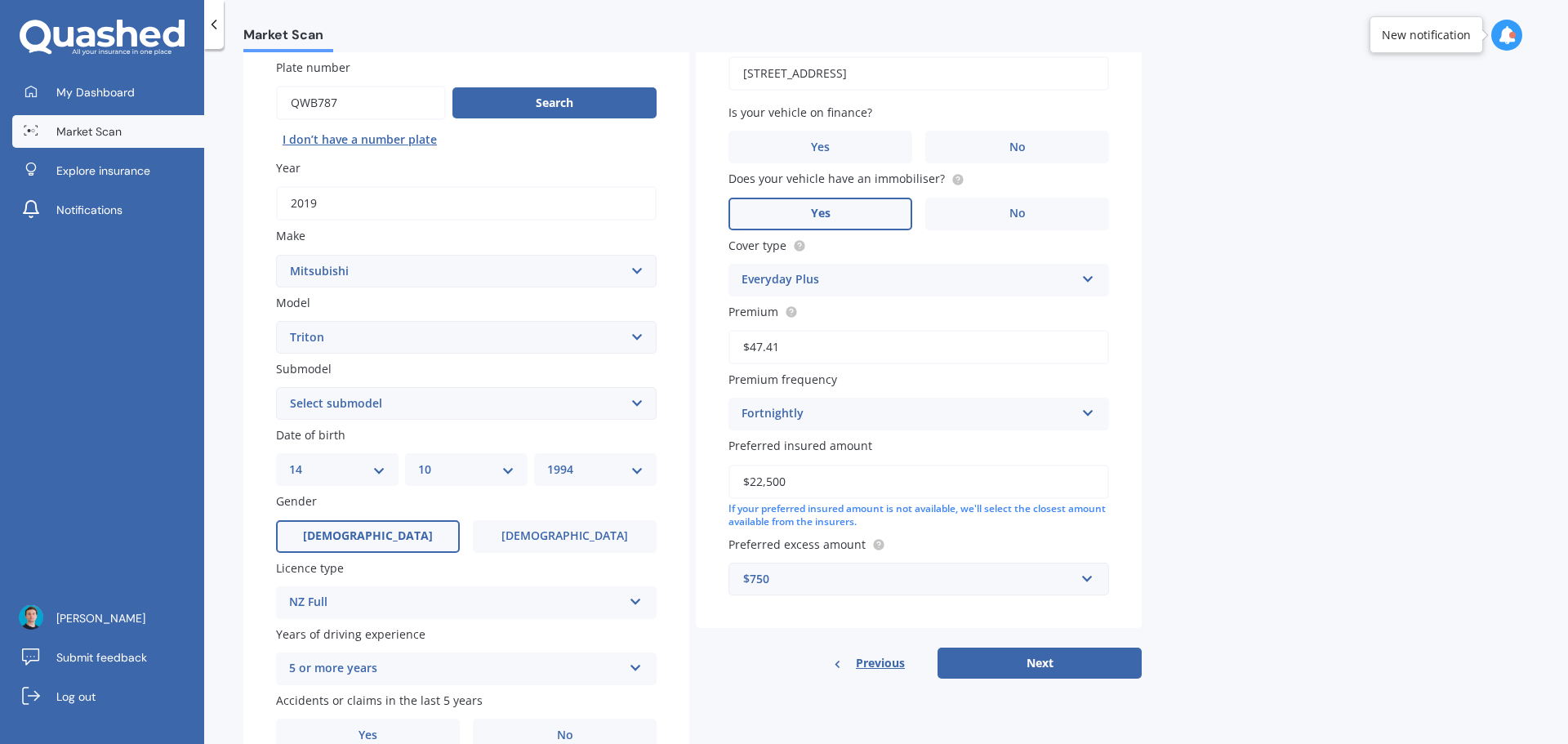
scroll to position [163, 0]
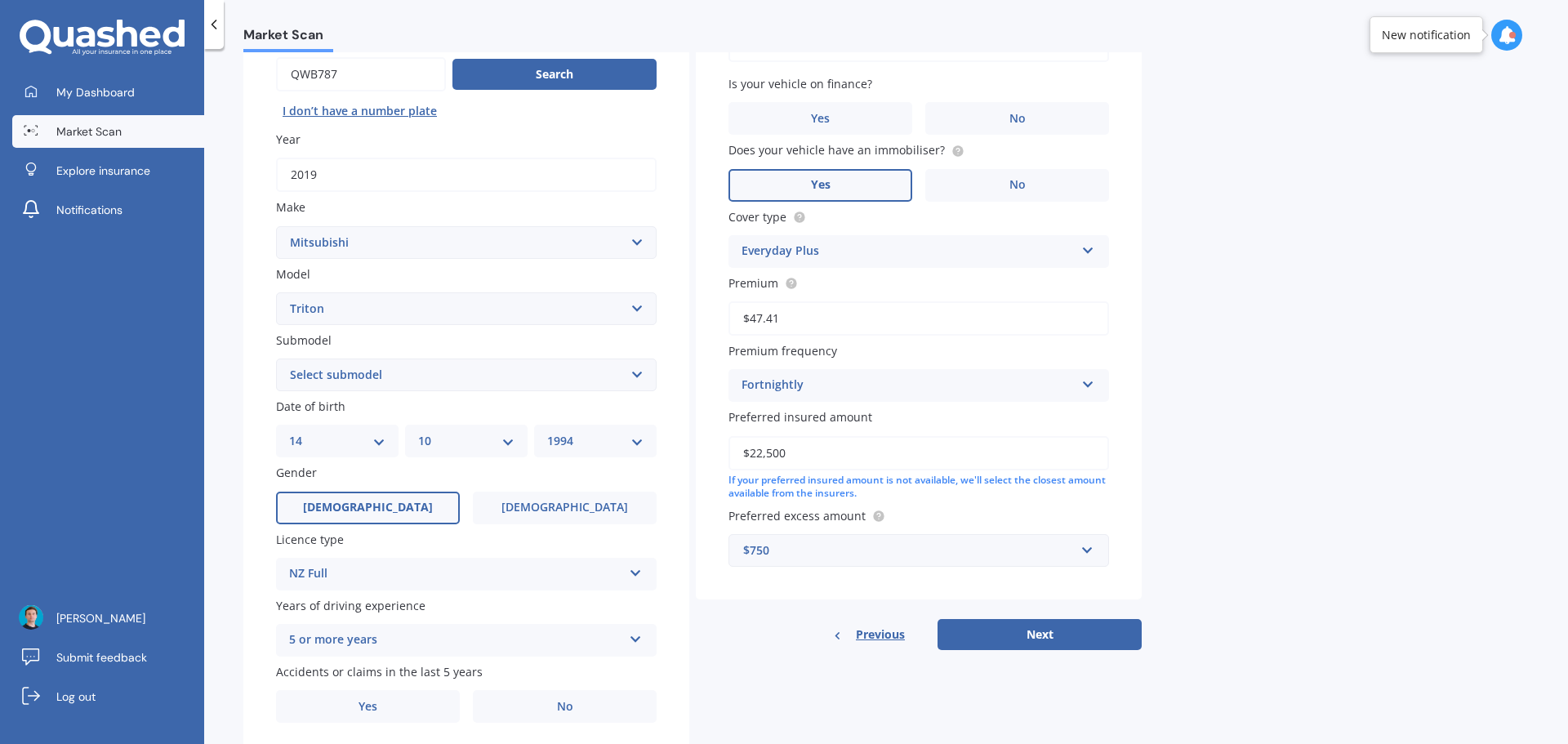
click at [759, 451] on input "$22,500" at bounding box center [919, 453] width 380 height 34
type input "$21,500"
click at [782, 642] on div "Previous Next" at bounding box center [919, 634] width 446 height 31
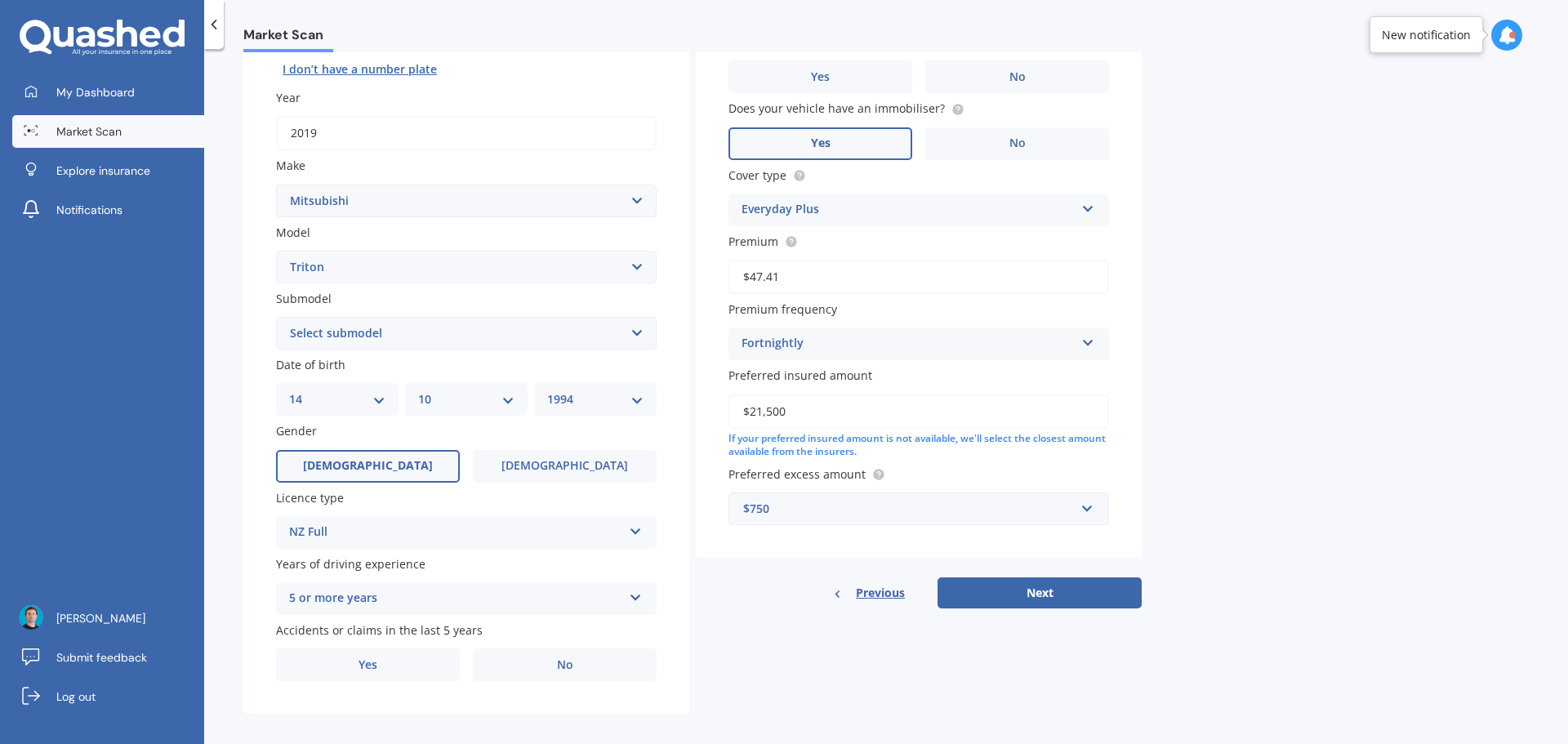
scroll to position [218, 0]
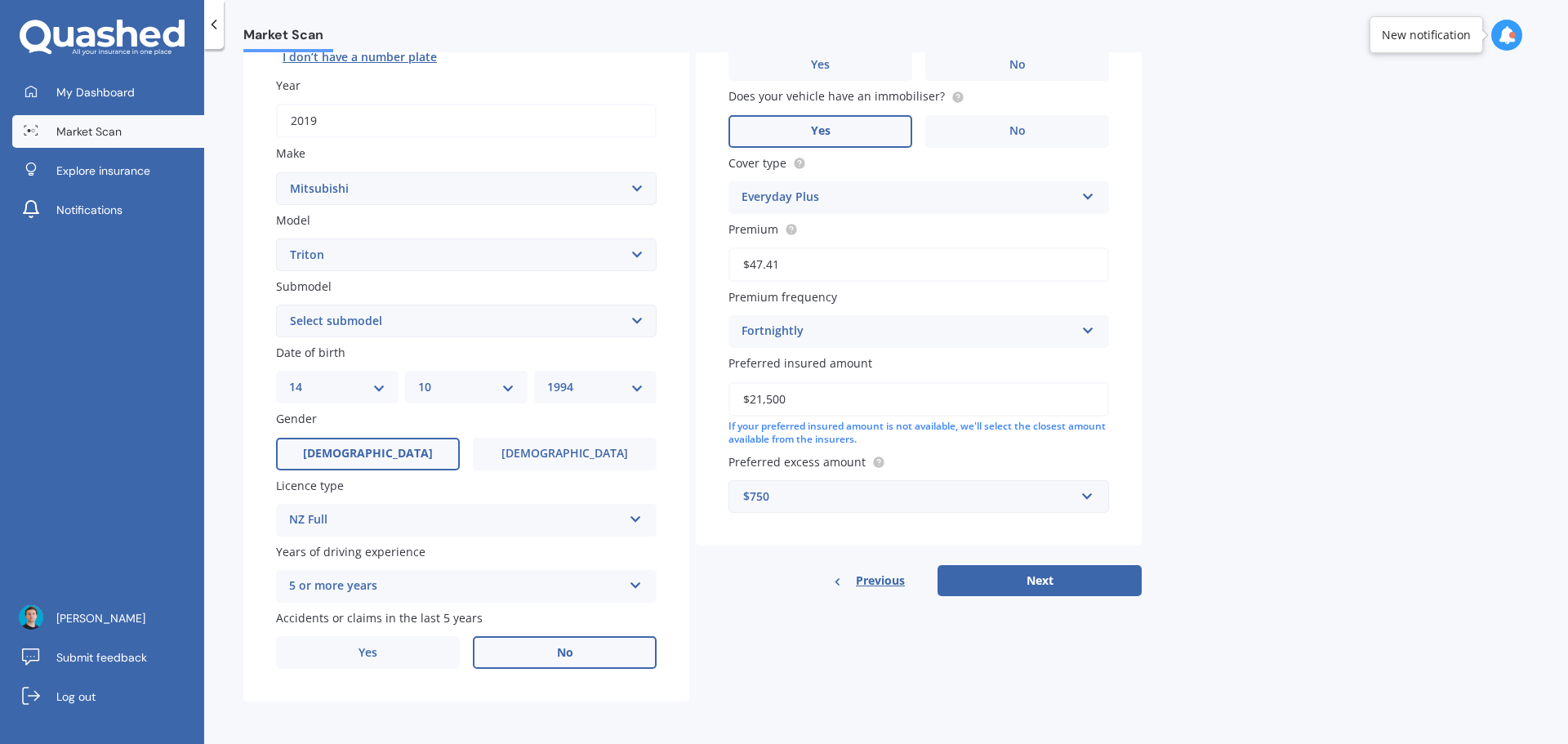
click at [530, 655] on label "No" at bounding box center [564, 653] width 184 height 33
click at [0, 0] on input "No" at bounding box center [0, 0] width 0 height 0
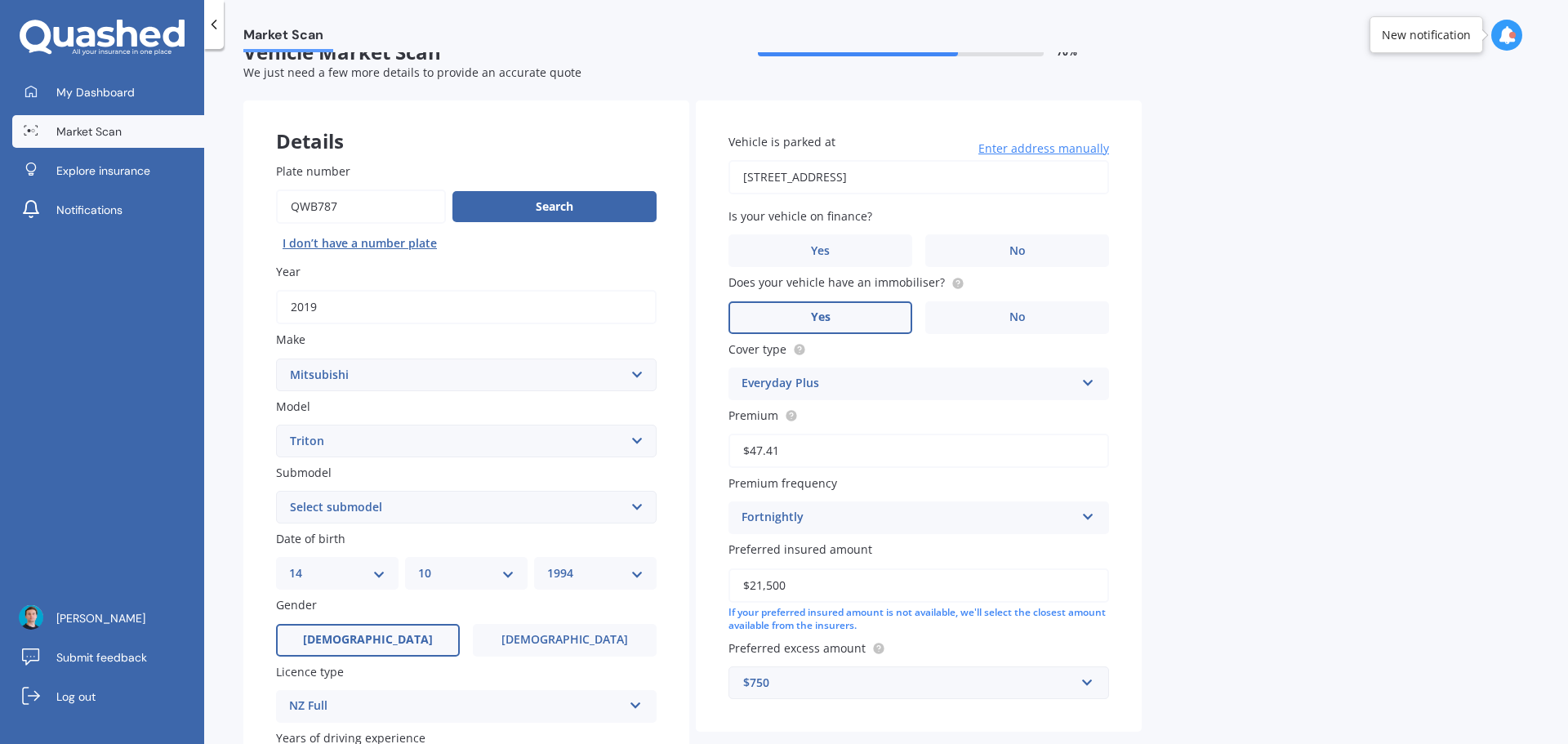
scroll to position [0, 0]
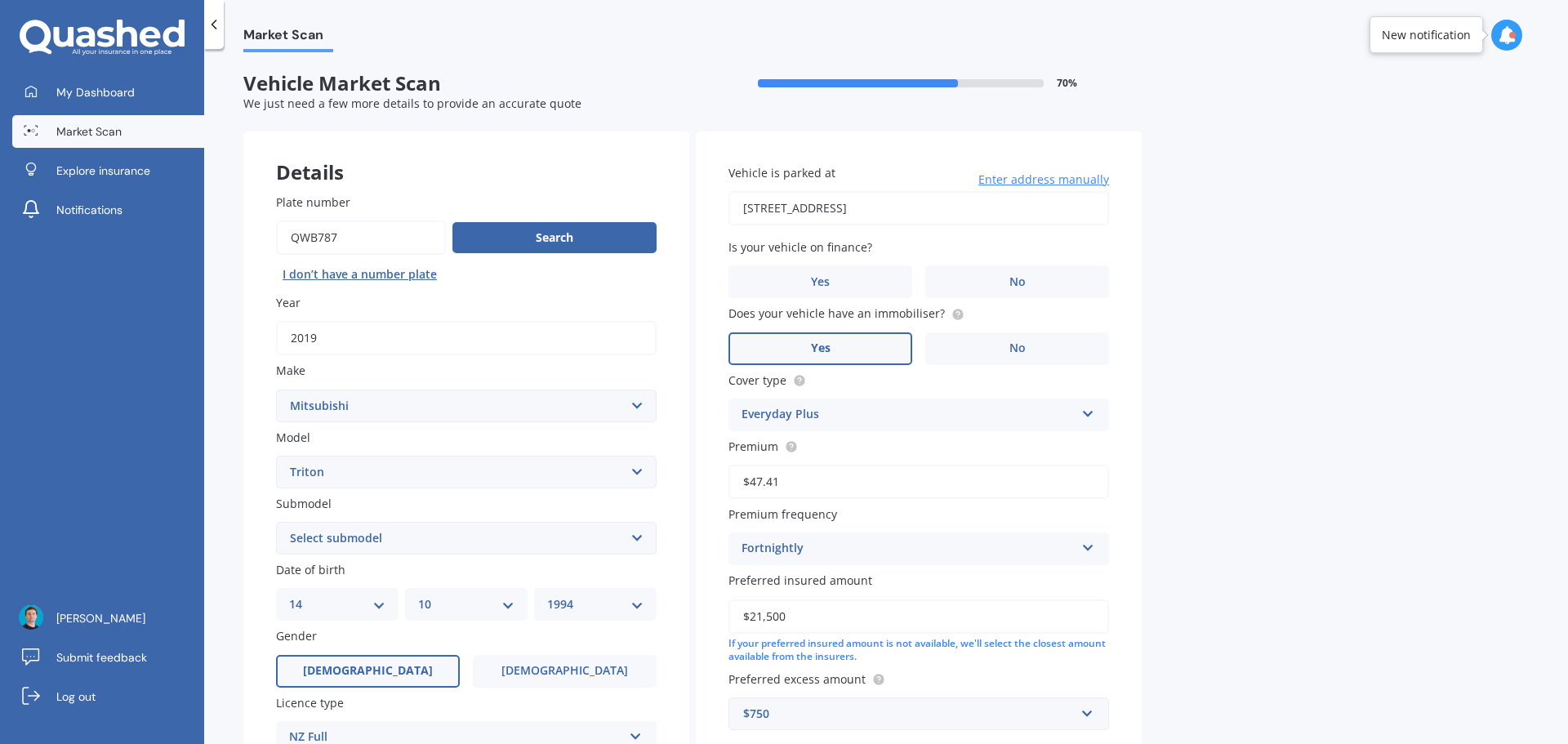
click at [1007, 265] on div "Is your vehicle on finance? Yes No" at bounding box center [919, 267] width 380 height 59
click at [1000, 288] on label "No" at bounding box center [1017, 282] width 184 height 33
click at [0, 0] on input "No" at bounding box center [0, 0] width 0 height 0
click at [1004, 412] on div "Everyday Plus" at bounding box center [908, 414] width 333 height 20
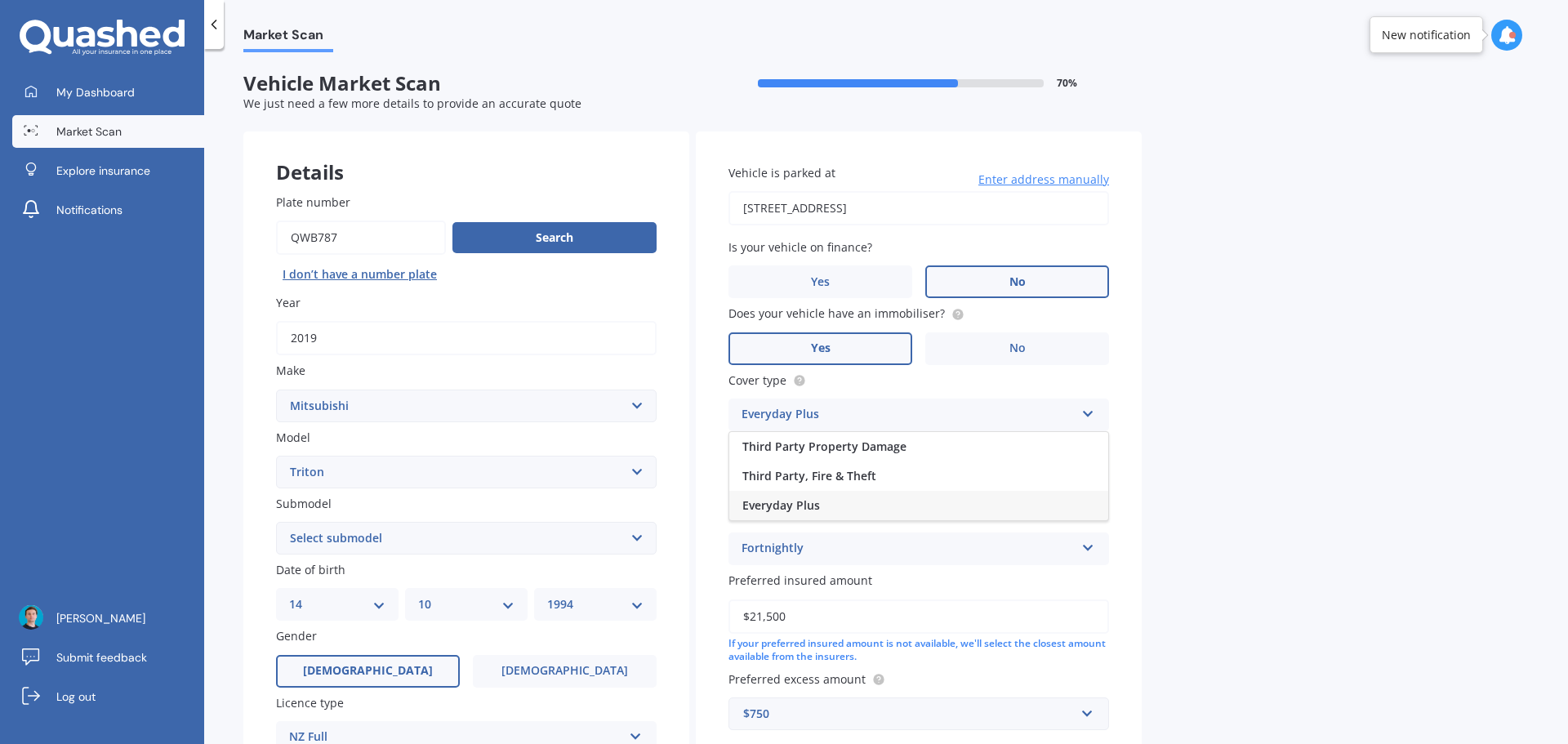
click at [1004, 412] on div "Everyday Plus" at bounding box center [908, 414] width 333 height 20
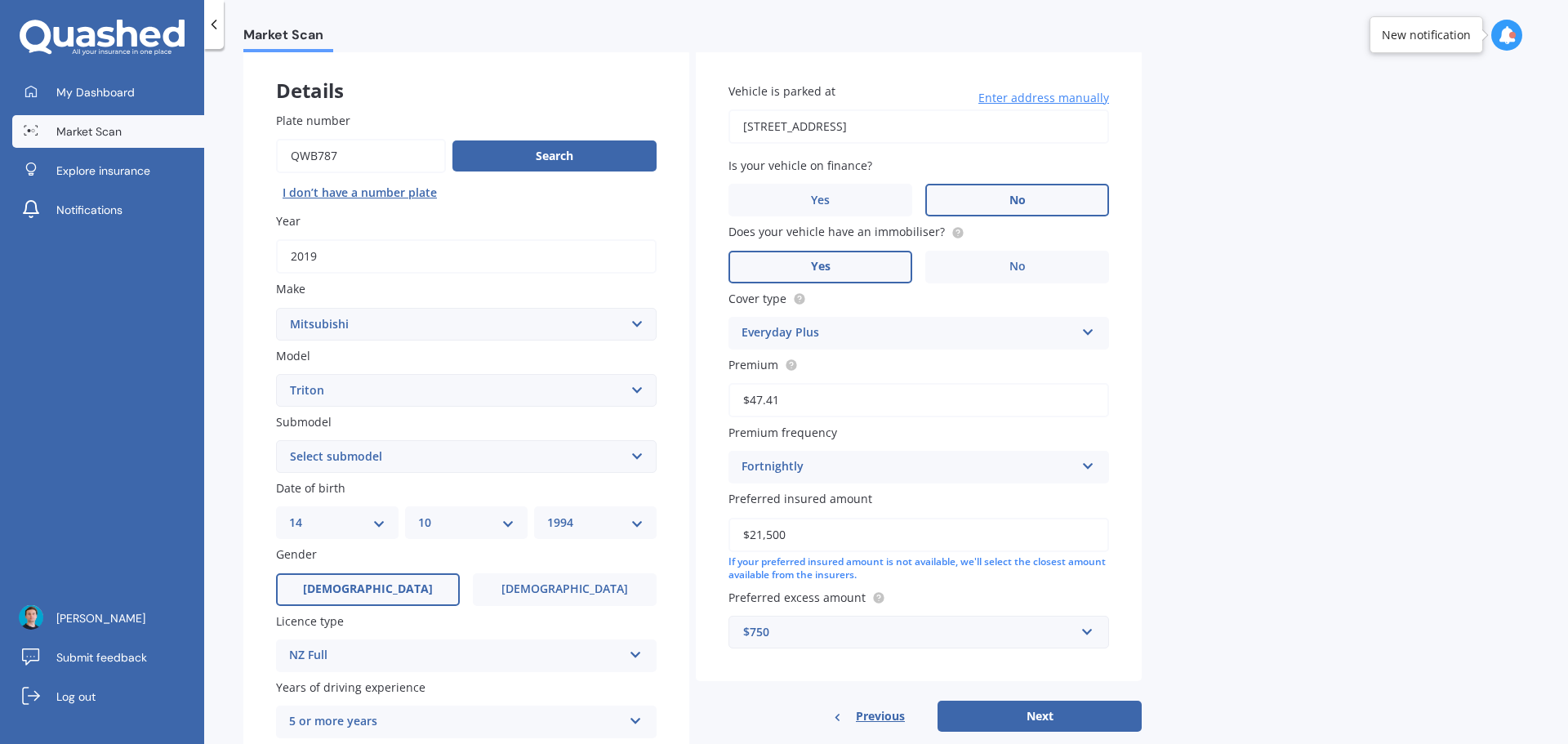
scroll to position [163, 0]
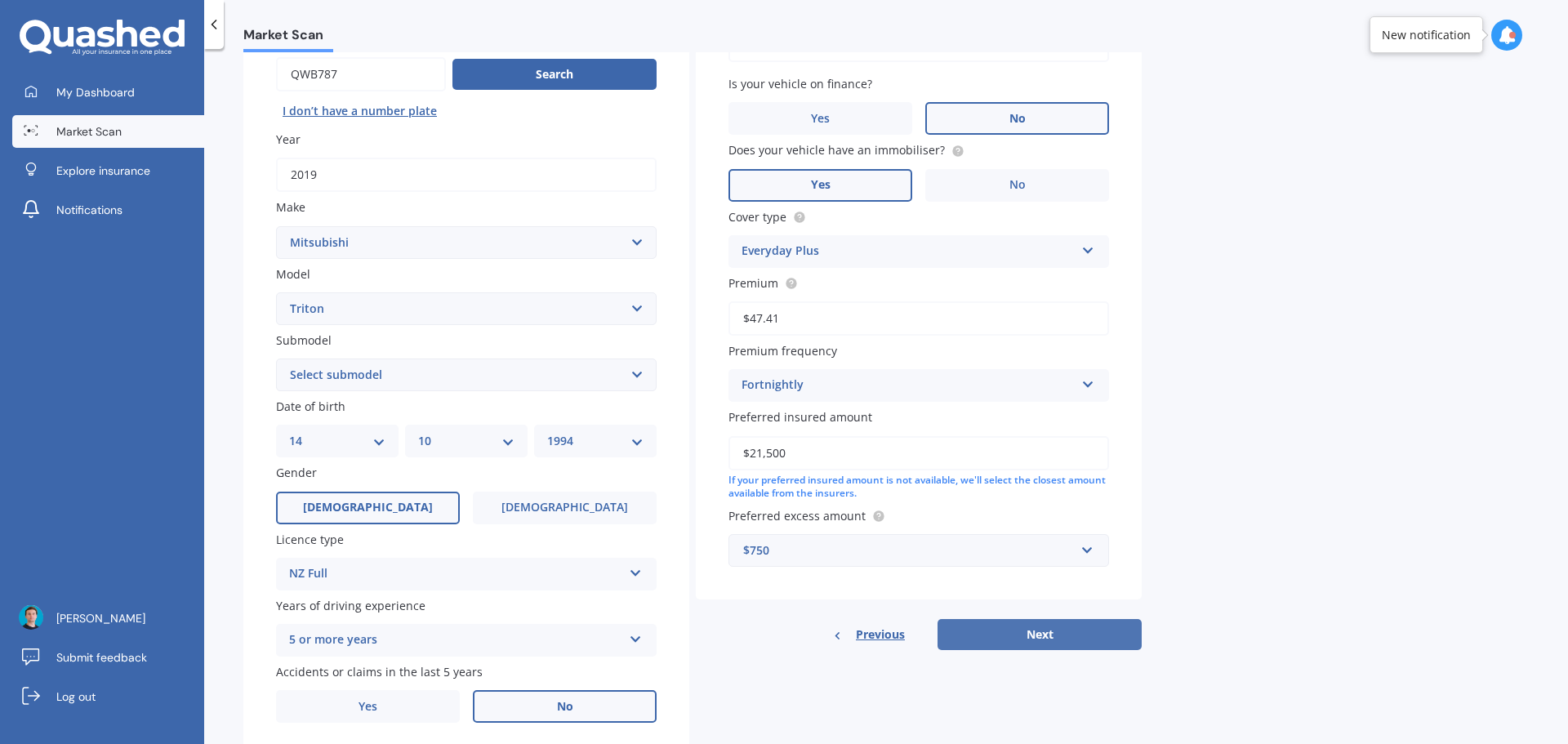
click at [983, 630] on button "Next" at bounding box center [1040, 634] width 204 height 31
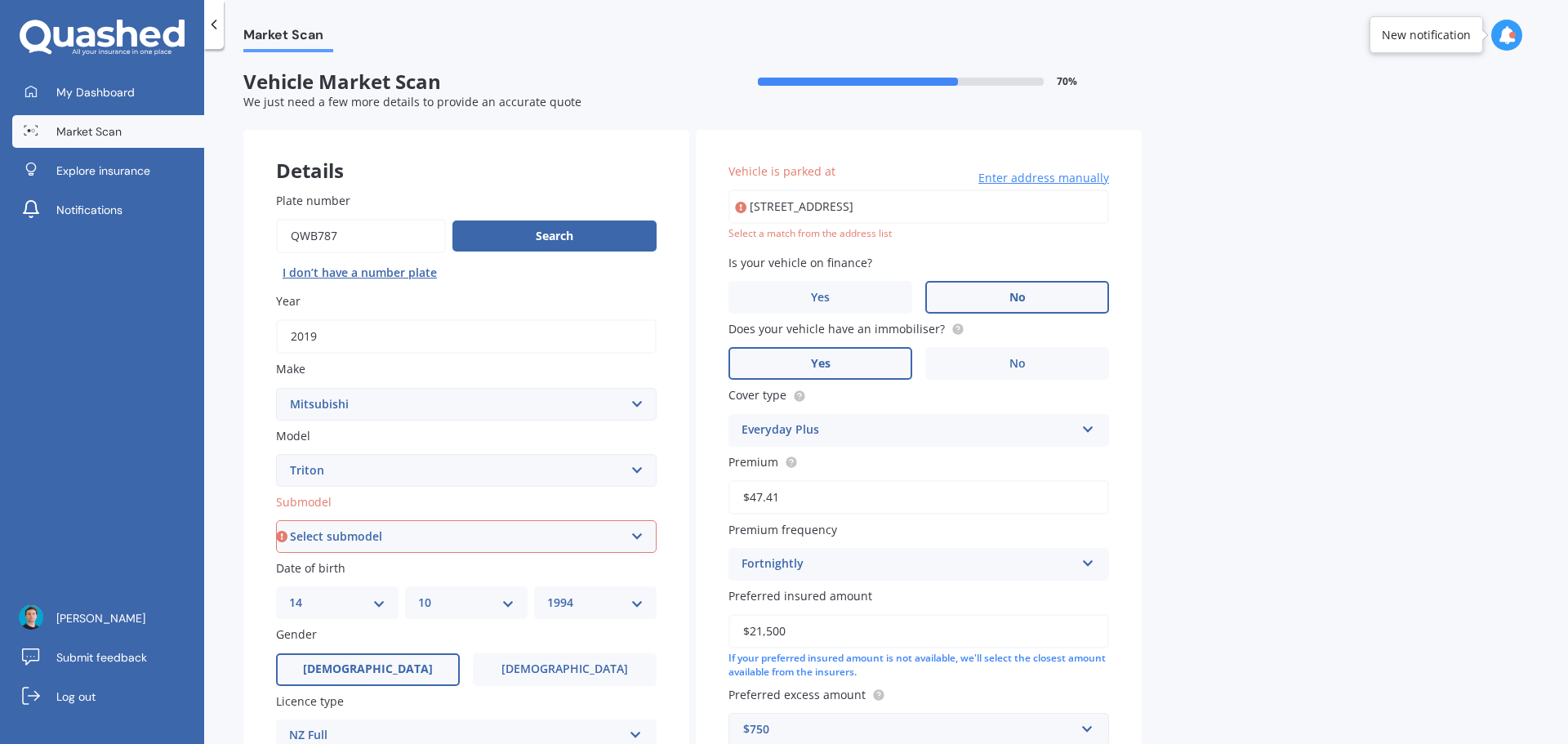
scroll to position [0, 0]
click at [913, 215] on input "[STREET_ADDRESS]" at bounding box center [919, 208] width 380 height 34
type input "[STREET_ADDRESS]"
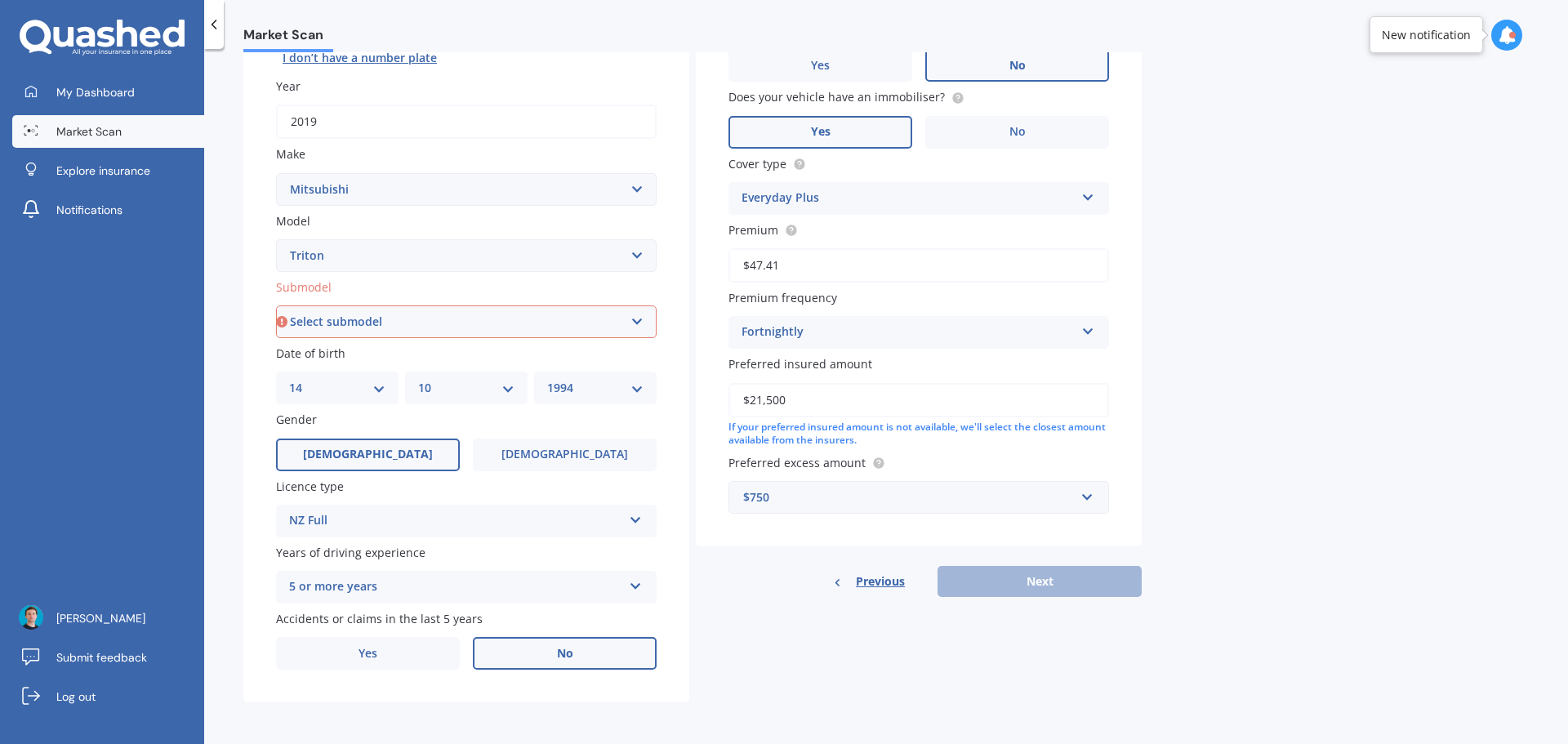
scroll to position [218, 0]
click at [826, 662] on div "Details Plate number Search I don’t have a number plate Year [DATE] Make Select…" at bounding box center [692, 308] width 898 height 788
click at [463, 336] on select "Select submodel (All other) 2.4 Litre Petrol 2.5 CDI Diesel 2.8 CDI Diesel 3.2 …" at bounding box center [466, 320] width 380 height 33
select select "GLX TURBO DIESEL"
click at [276, 304] on select "Select submodel (All other) 2.4 Litre Petrol 2.5 CDI Diesel 2.8 CDI Diesel 3.2 …" at bounding box center [466, 320] width 380 height 33
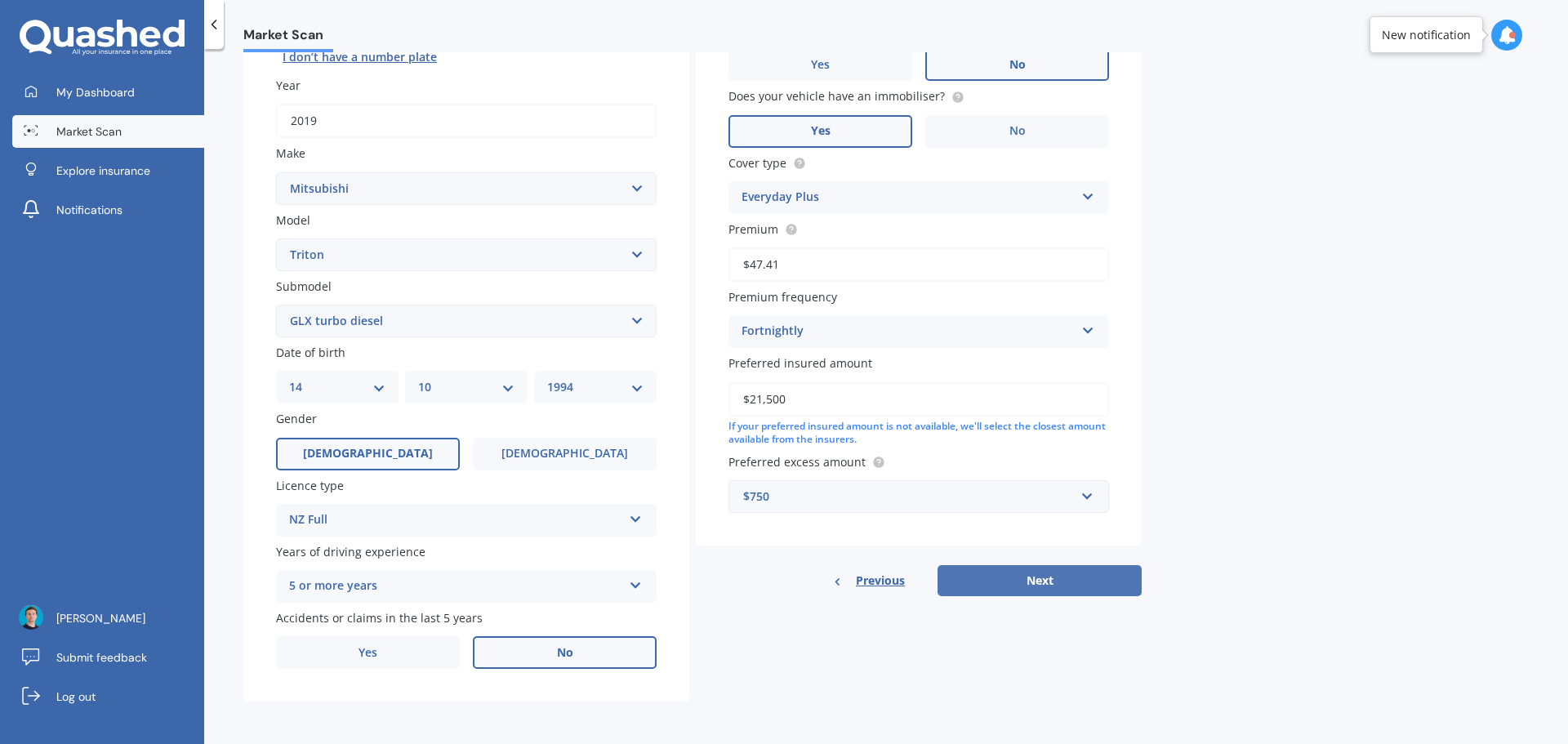
click at [1023, 578] on button "Next" at bounding box center [1040, 580] width 204 height 31
select select "14"
select select "10"
select select "1994"
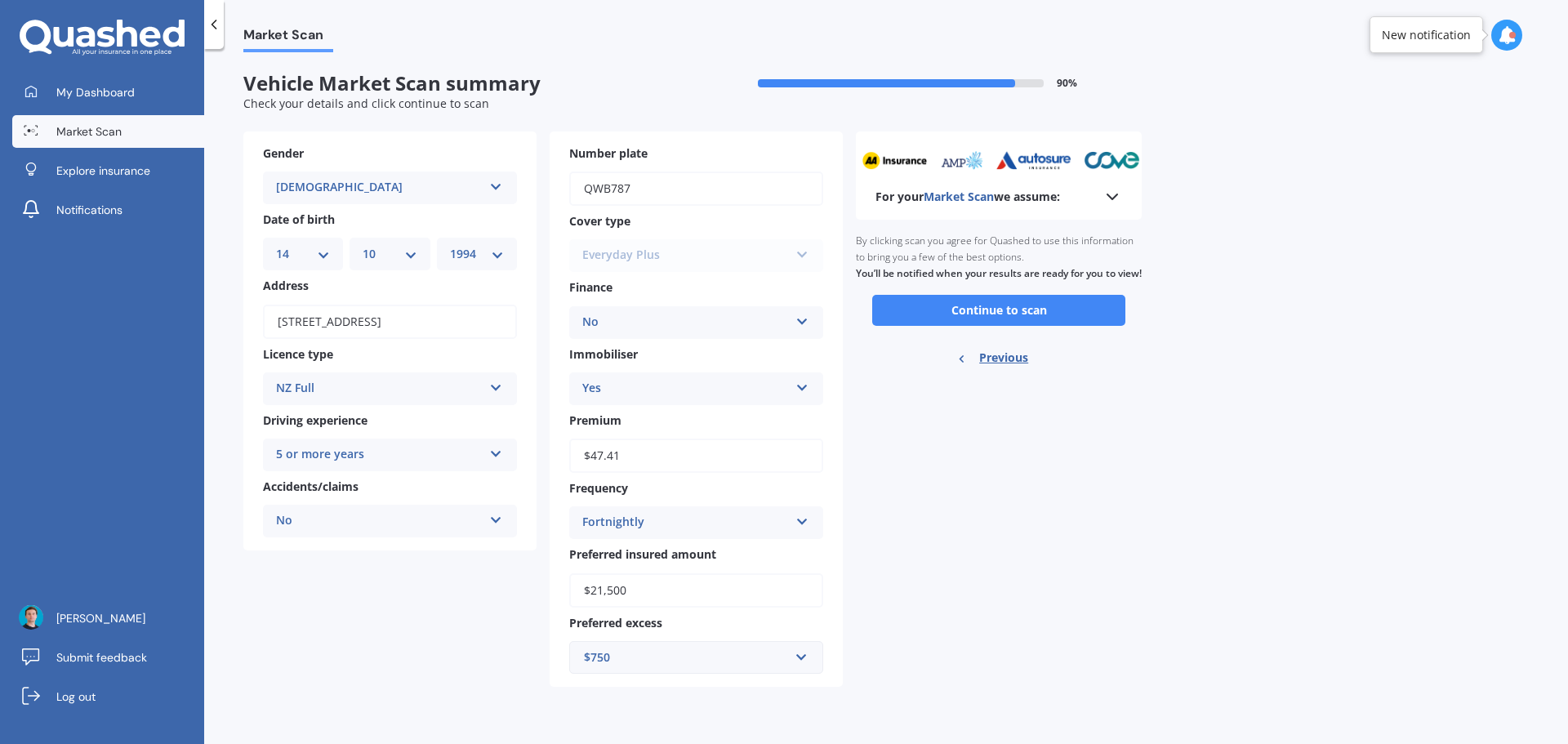
scroll to position [0, 0]
click at [1038, 326] on button "Continue to scan" at bounding box center [998, 310] width 253 height 31
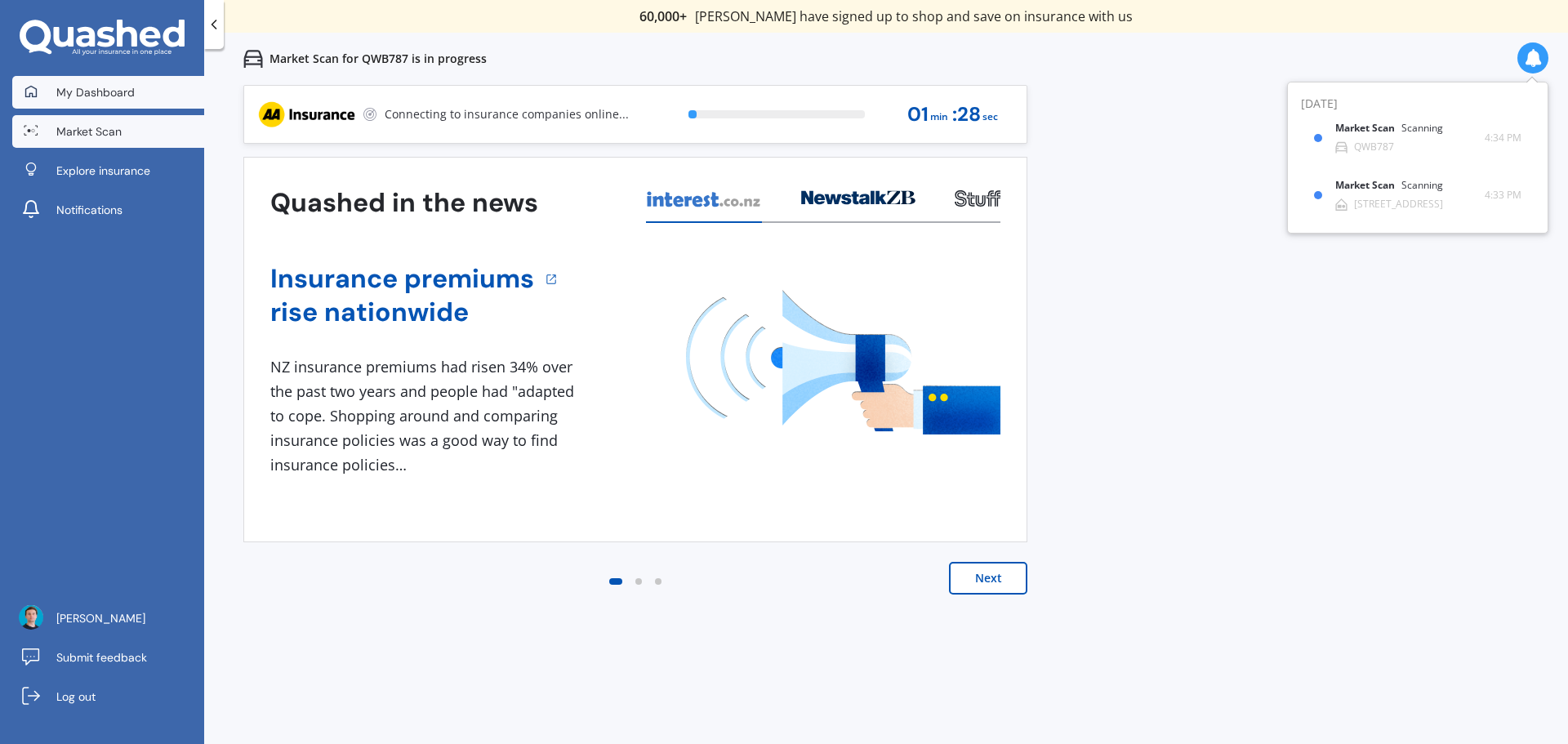
click at [93, 104] on link "My Dashboard" at bounding box center [108, 92] width 192 height 33
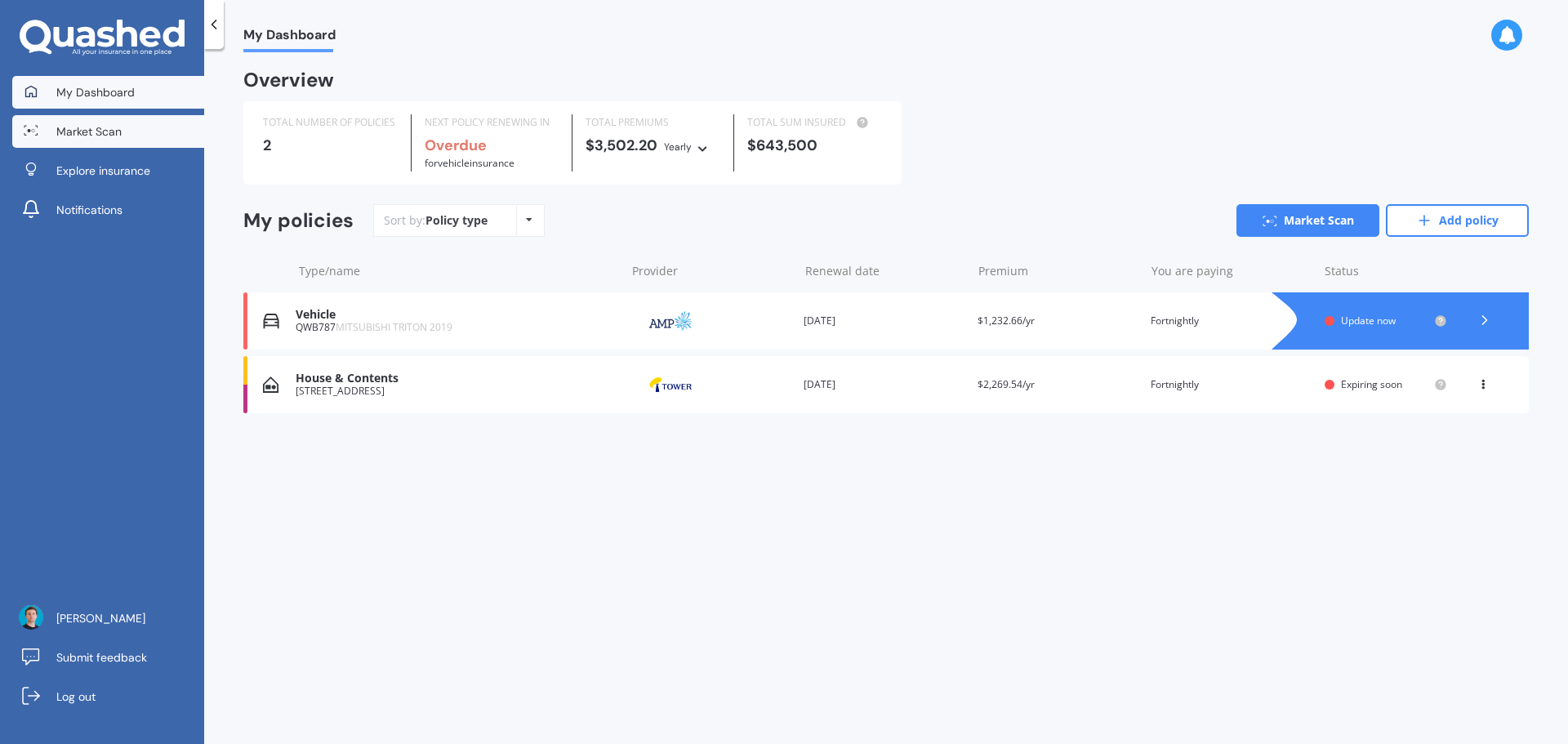
click at [107, 147] on link "Market Scan" at bounding box center [108, 131] width 192 height 33
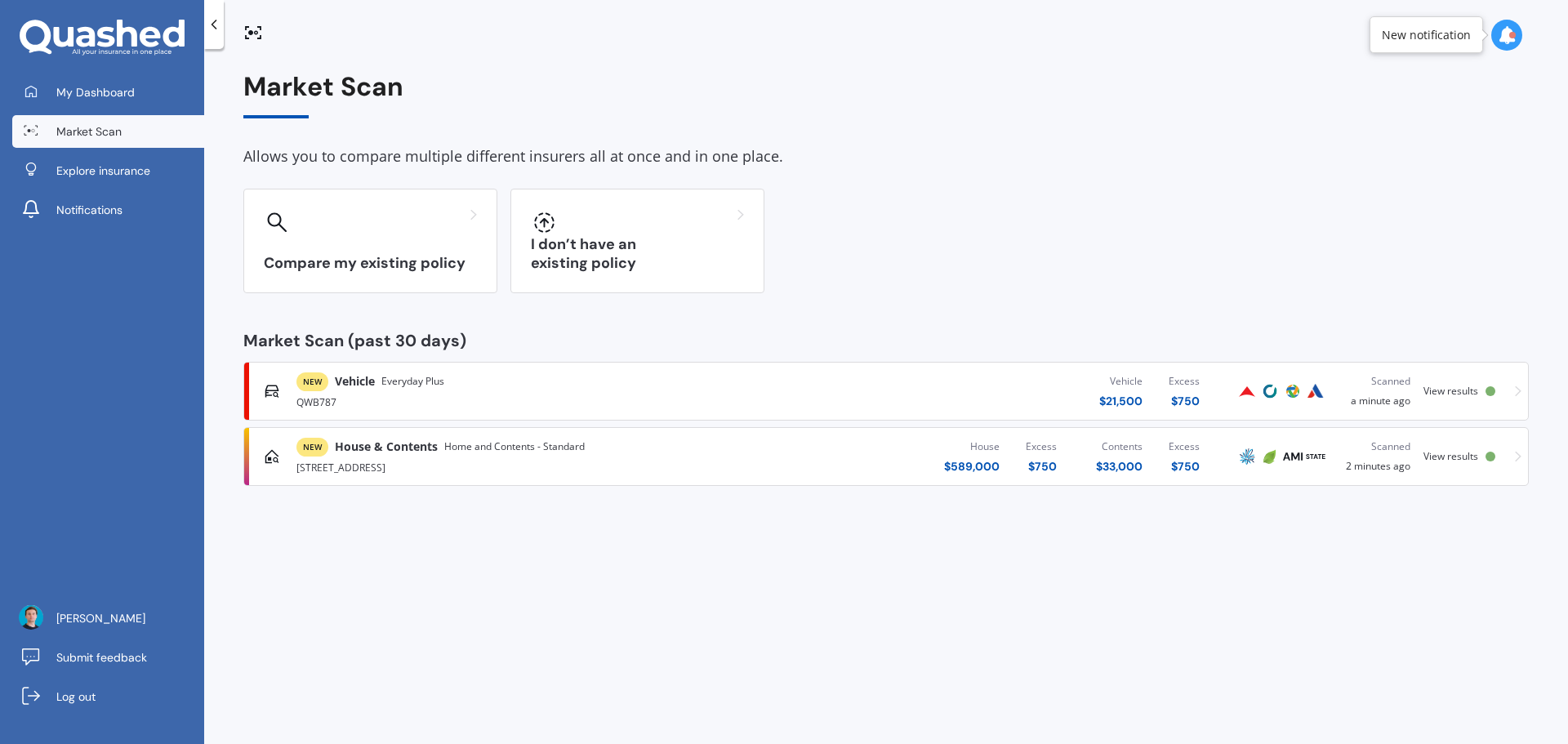
click at [1450, 384] on span "View results" at bounding box center [1451, 391] width 55 height 14
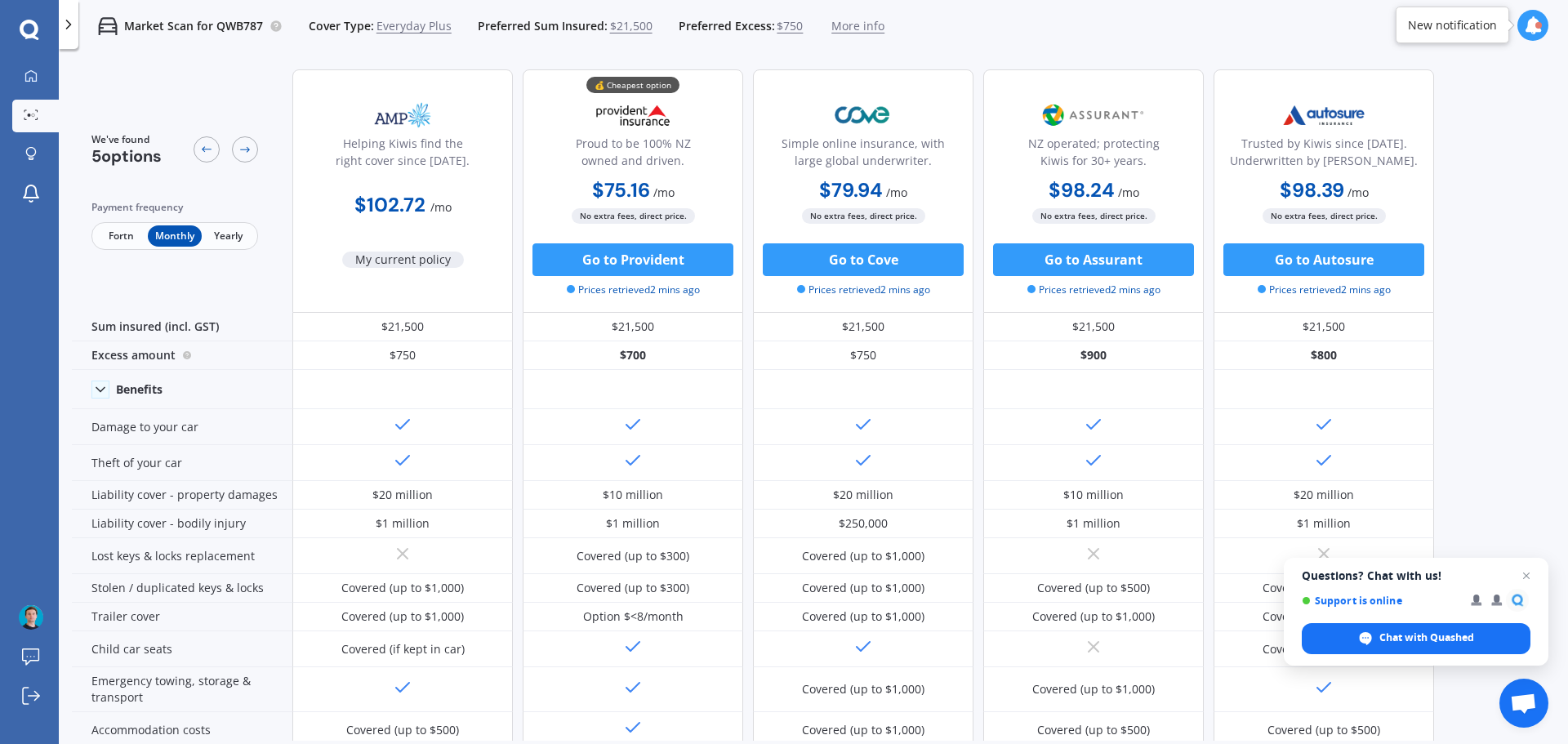
click at [137, 236] on span "Fortn" at bounding box center [121, 235] width 53 height 22
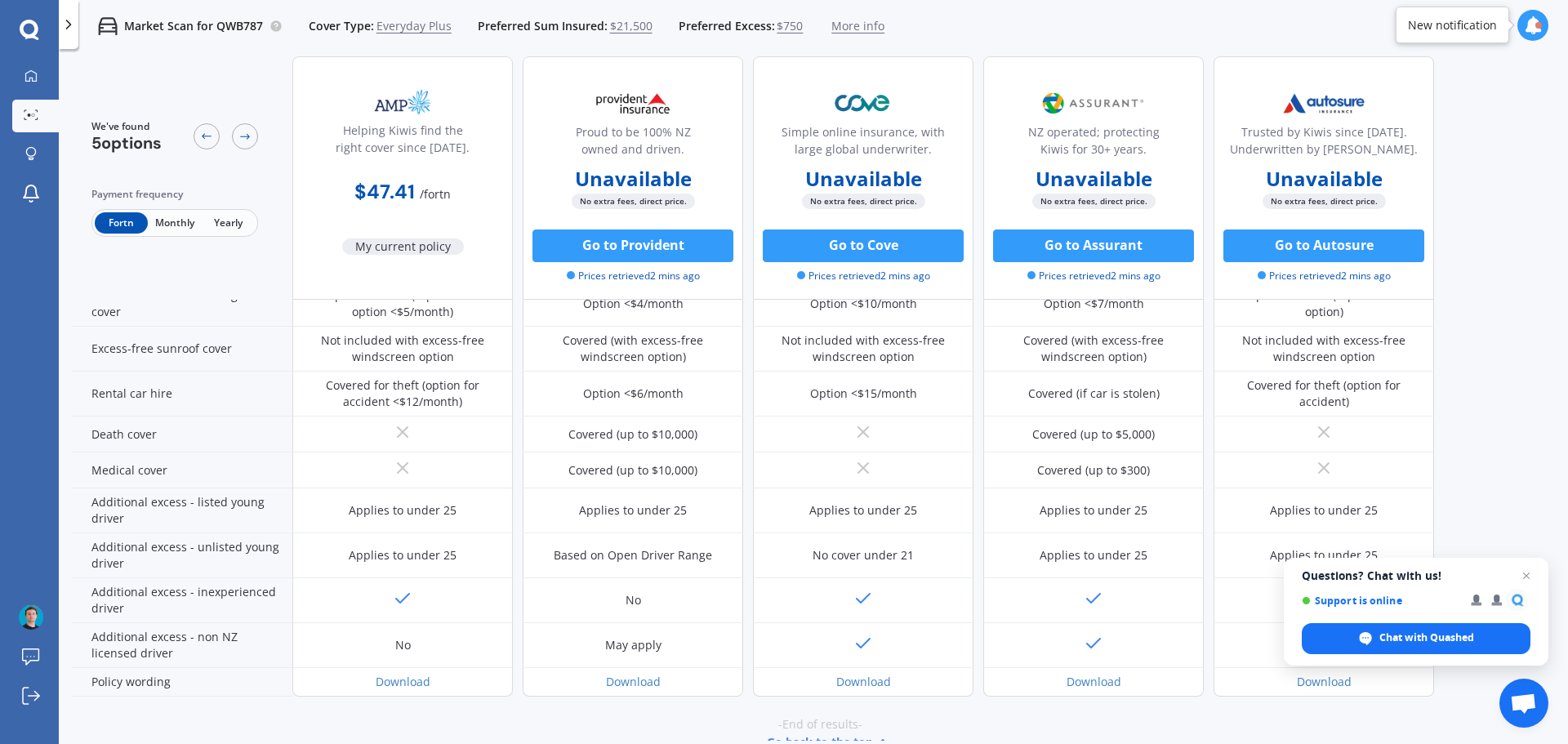
scroll to position [652, 0]
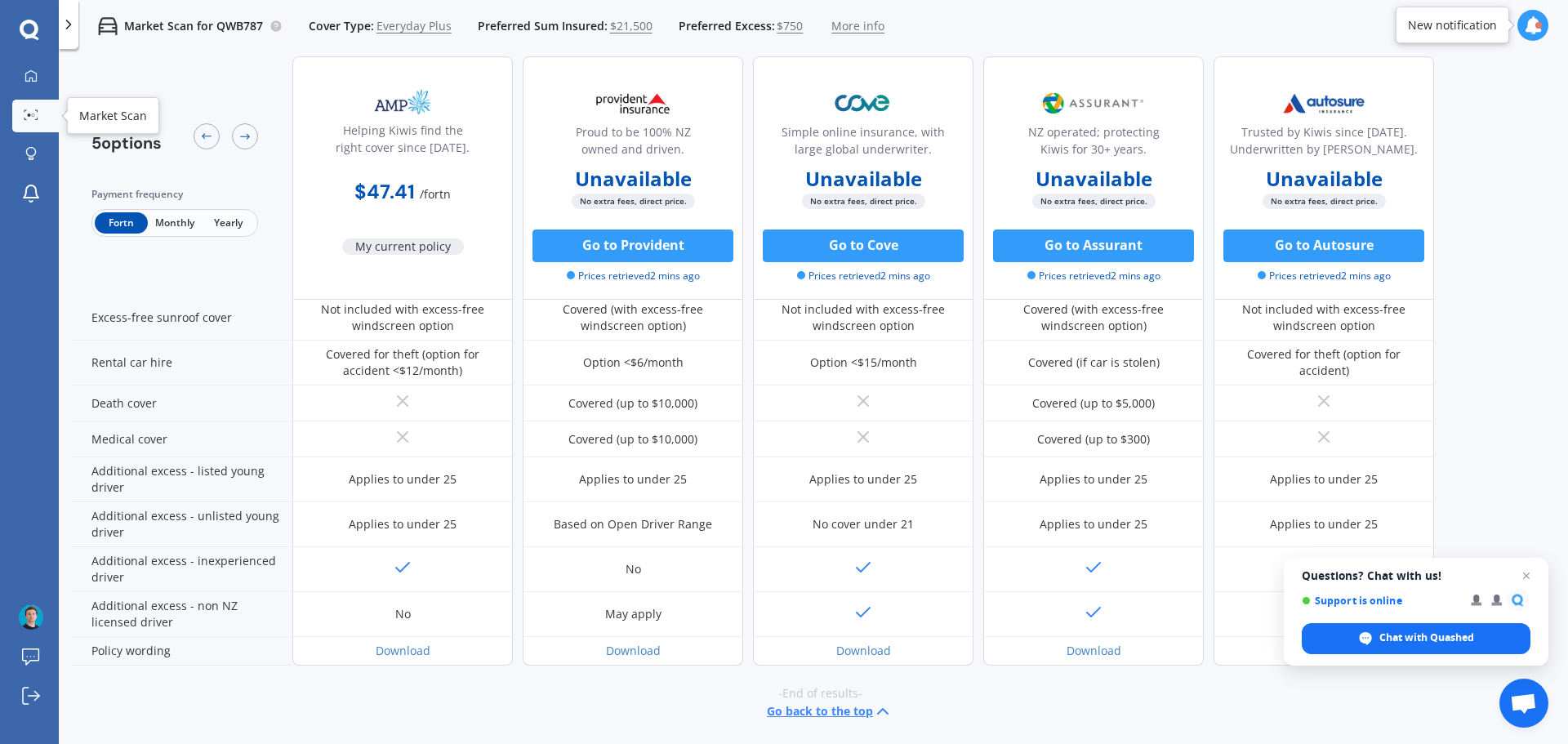
click at [32, 115] on circle at bounding box center [33, 115] width 3 height 3
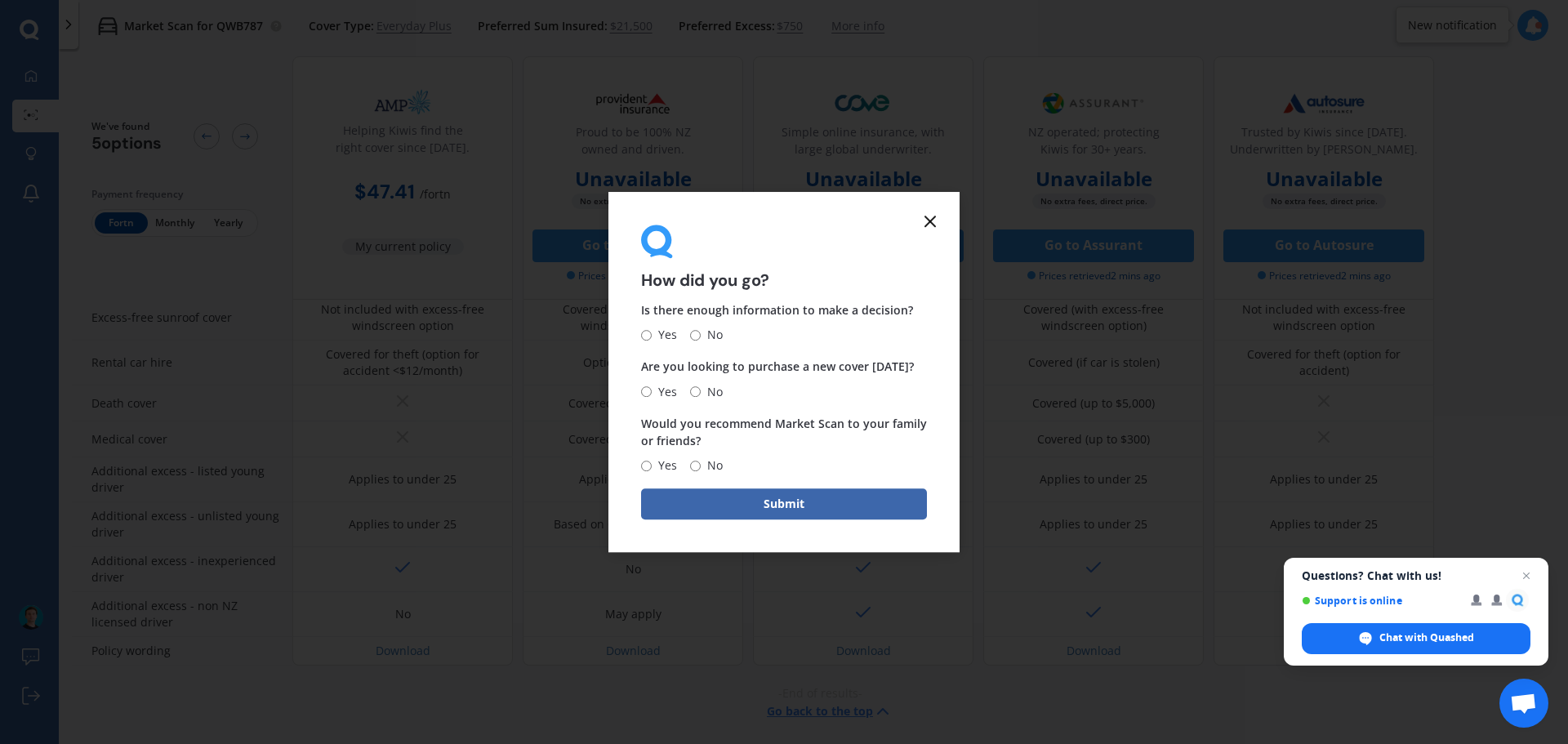
click at [644, 335] on input "Yes" at bounding box center [646, 334] width 10 height 10
radio input "true"
click at [646, 391] on input "Yes" at bounding box center [646, 391] width 10 height 10
radio input "true"
click at [698, 468] on input "No" at bounding box center [695, 465] width 10 height 10
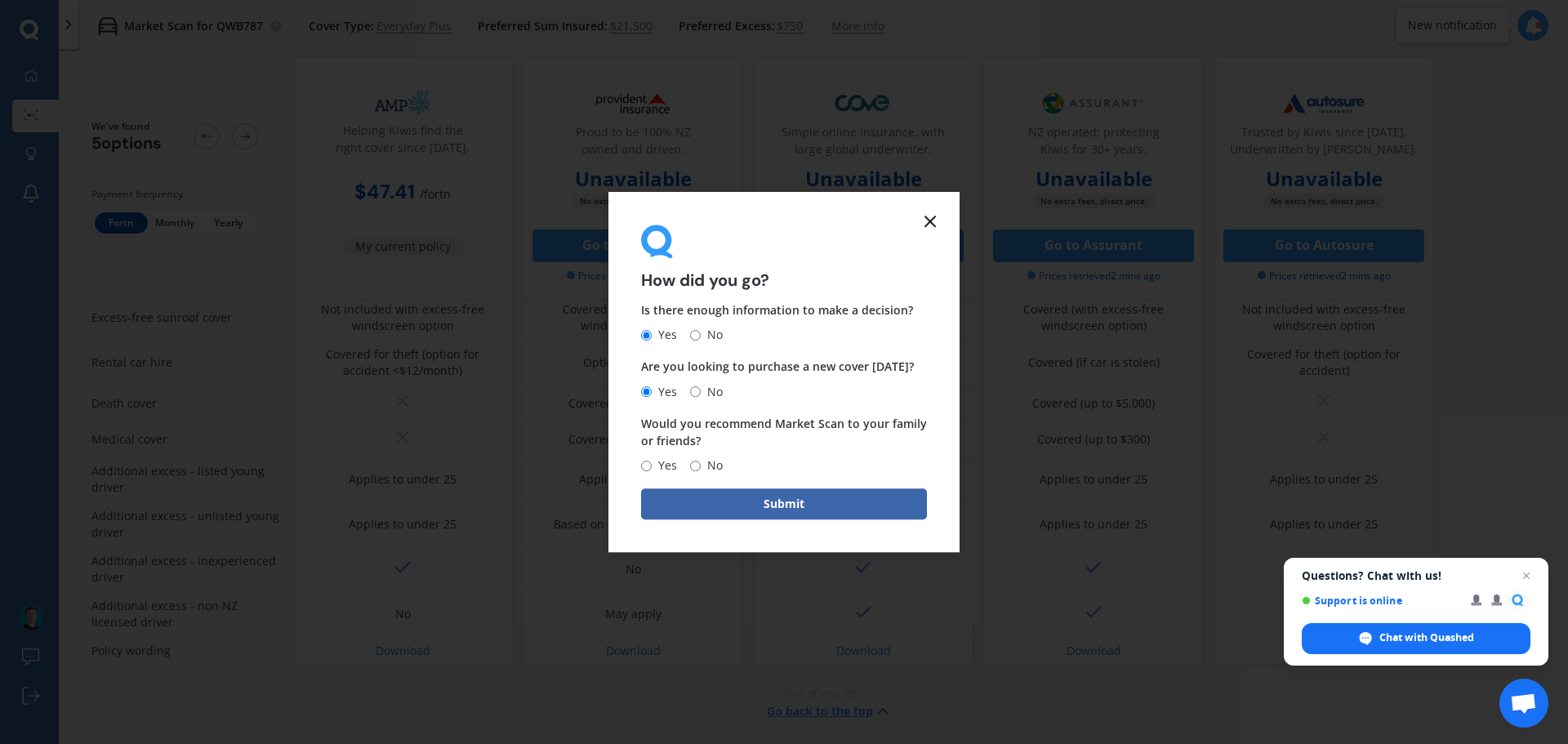
radio input "true"
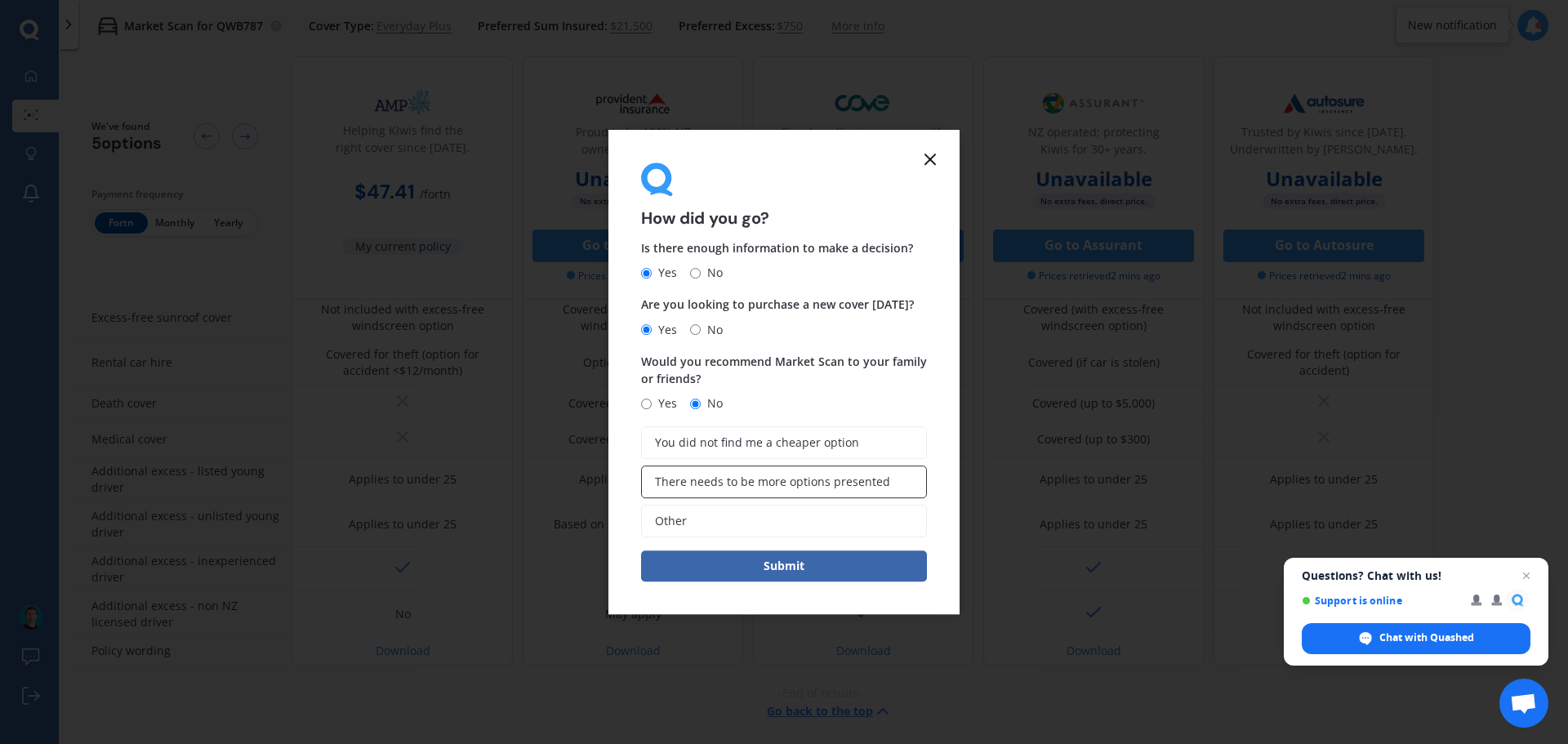
click at [828, 476] on span "There needs to be more options presented" at bounding box center [773, 482] width 235 height 14
click at [0, 0] on input "There needs to be more options presented" at bounding box center [0, 0] width 0 height 0
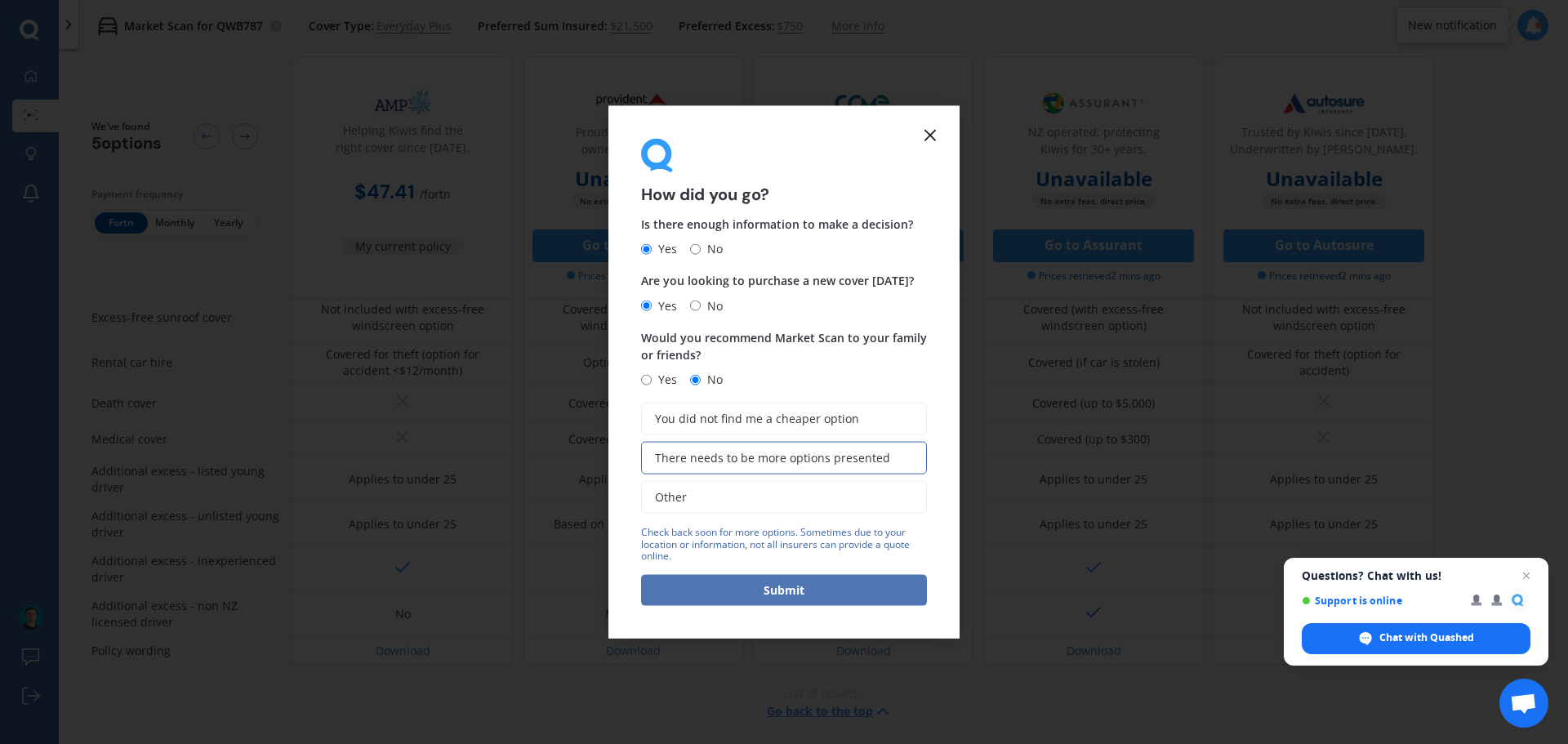
click at [798, 601] on button "Submit" at bounding box center [784, 590] width 286 height 31
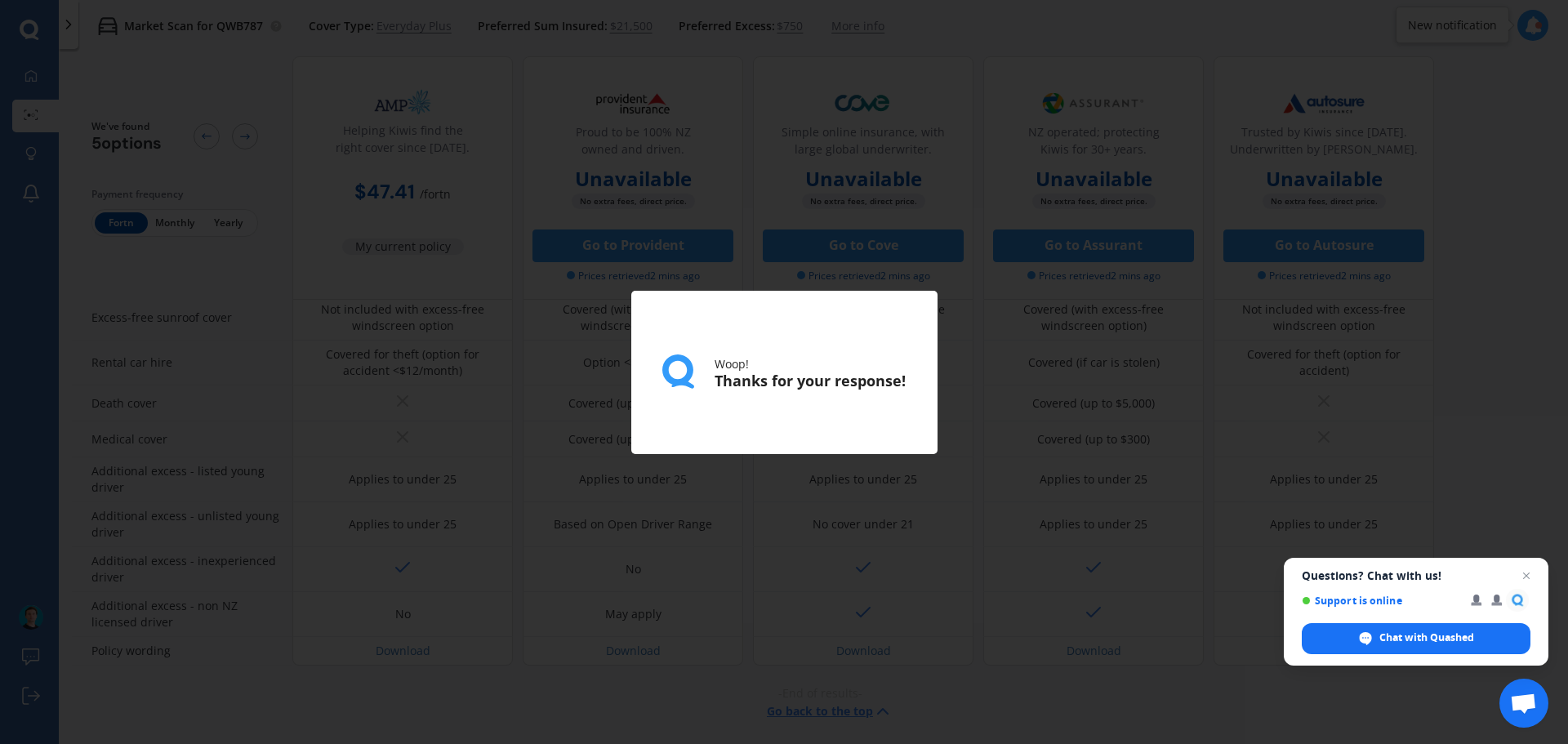
click at [144, 243] on div "Woop! Thanks for your response!" at bounding box center [784, 372] width 1568 height 744
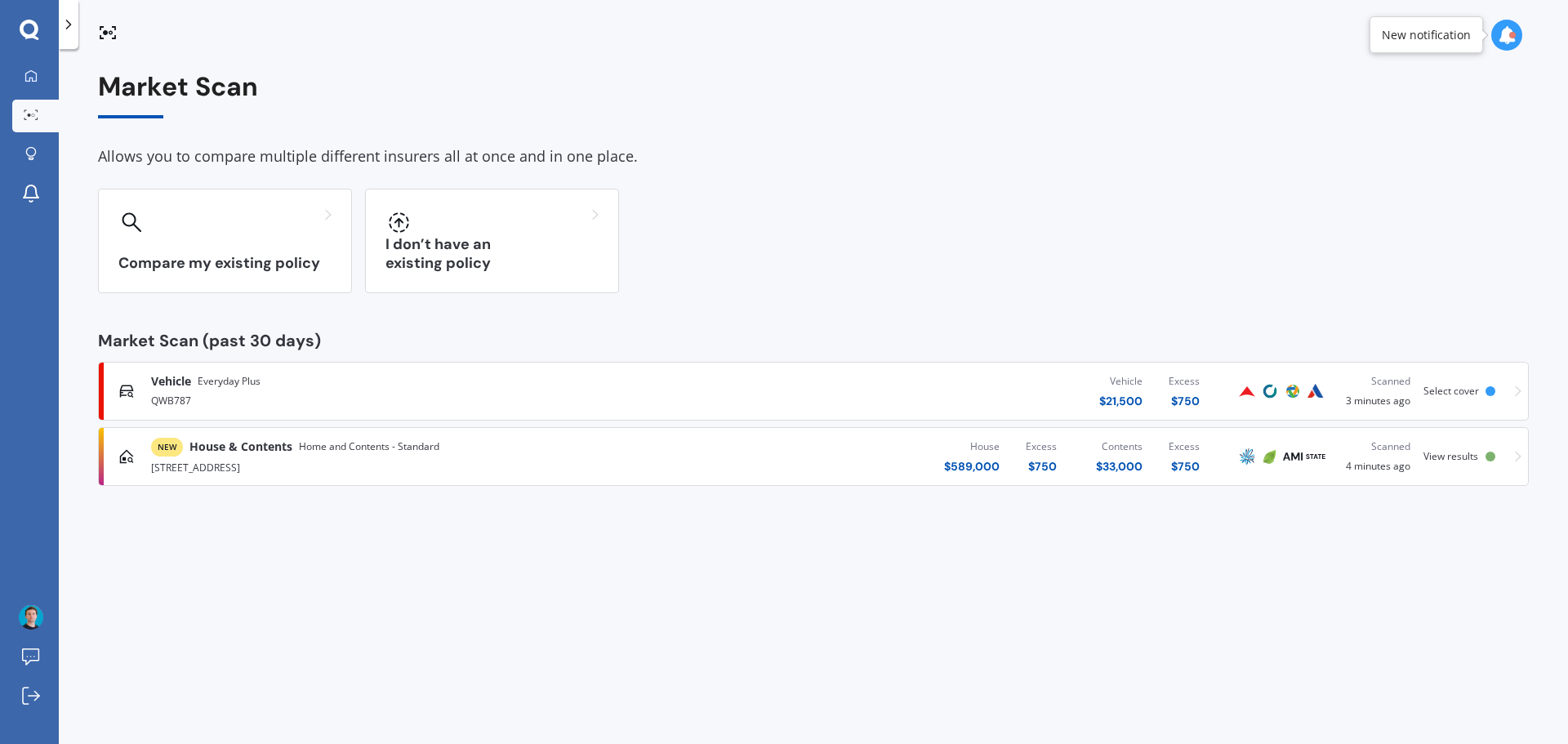
click at [425, 400] on div "QWB787" at bounding box center [408, 399] width 514 height 20
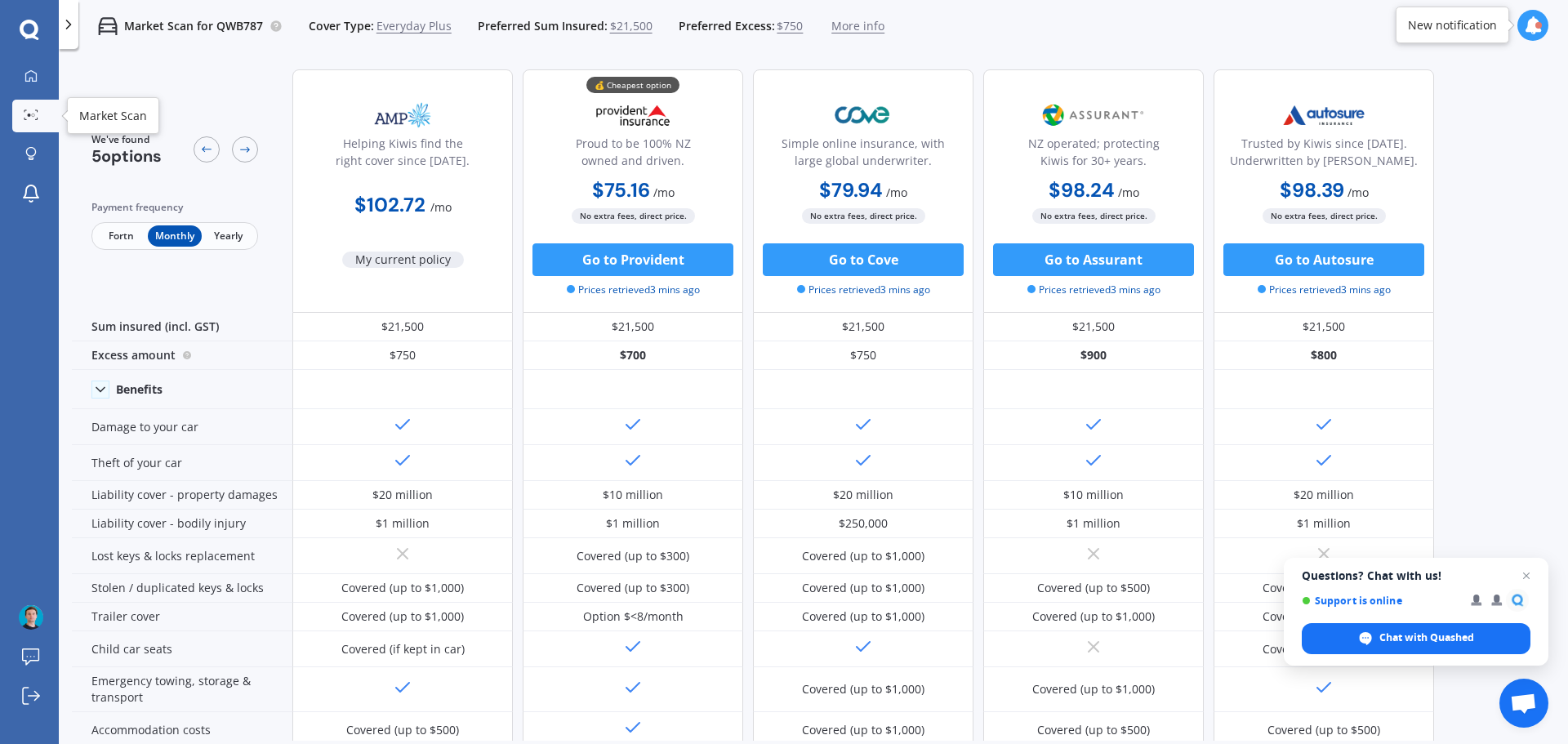
click at [40, 116] on div at bounding box center [31, 115] width 24 height 12
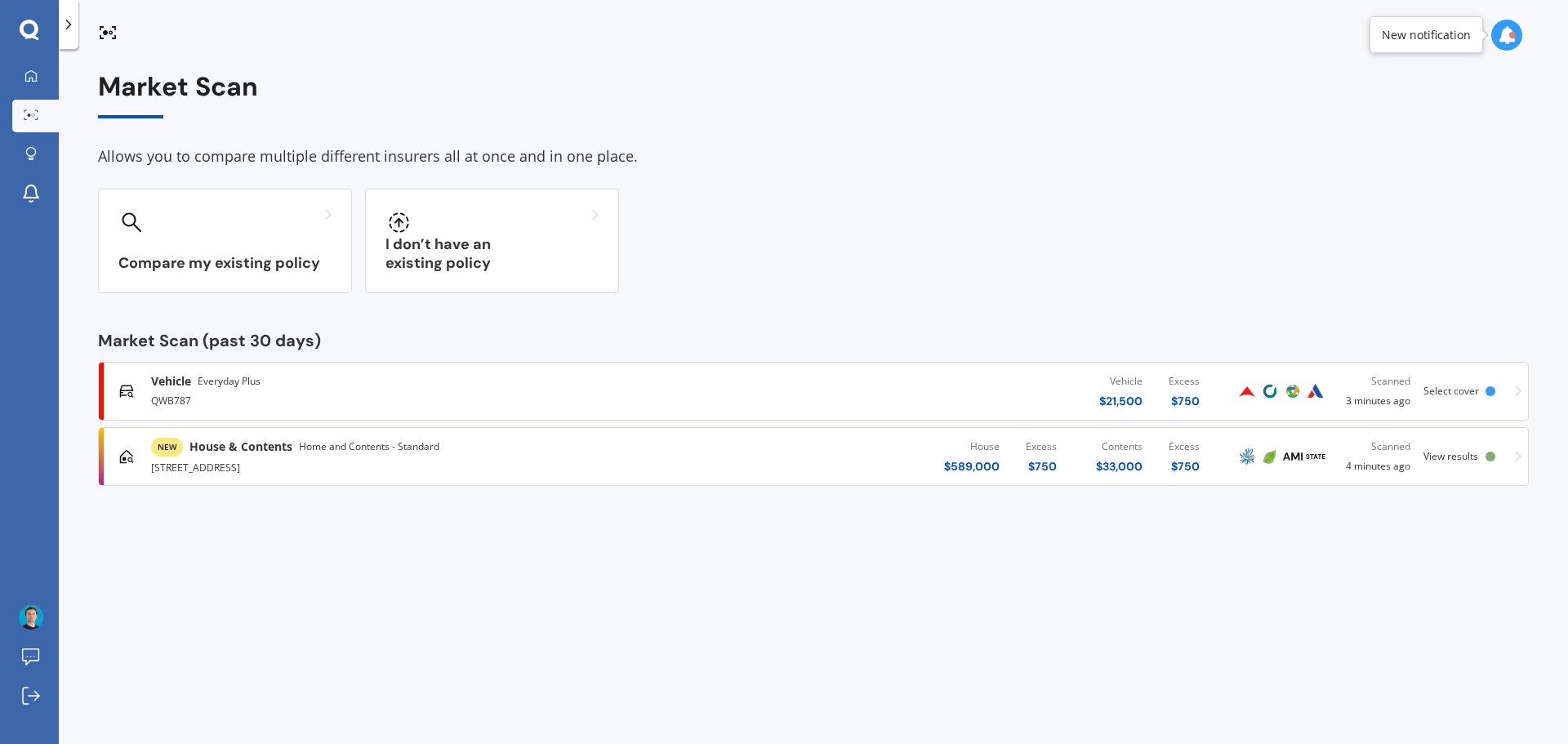
click at [434, 469] on div "[STREET_ADDRESS]" at bounding box center [408, 466] width 514 height 20
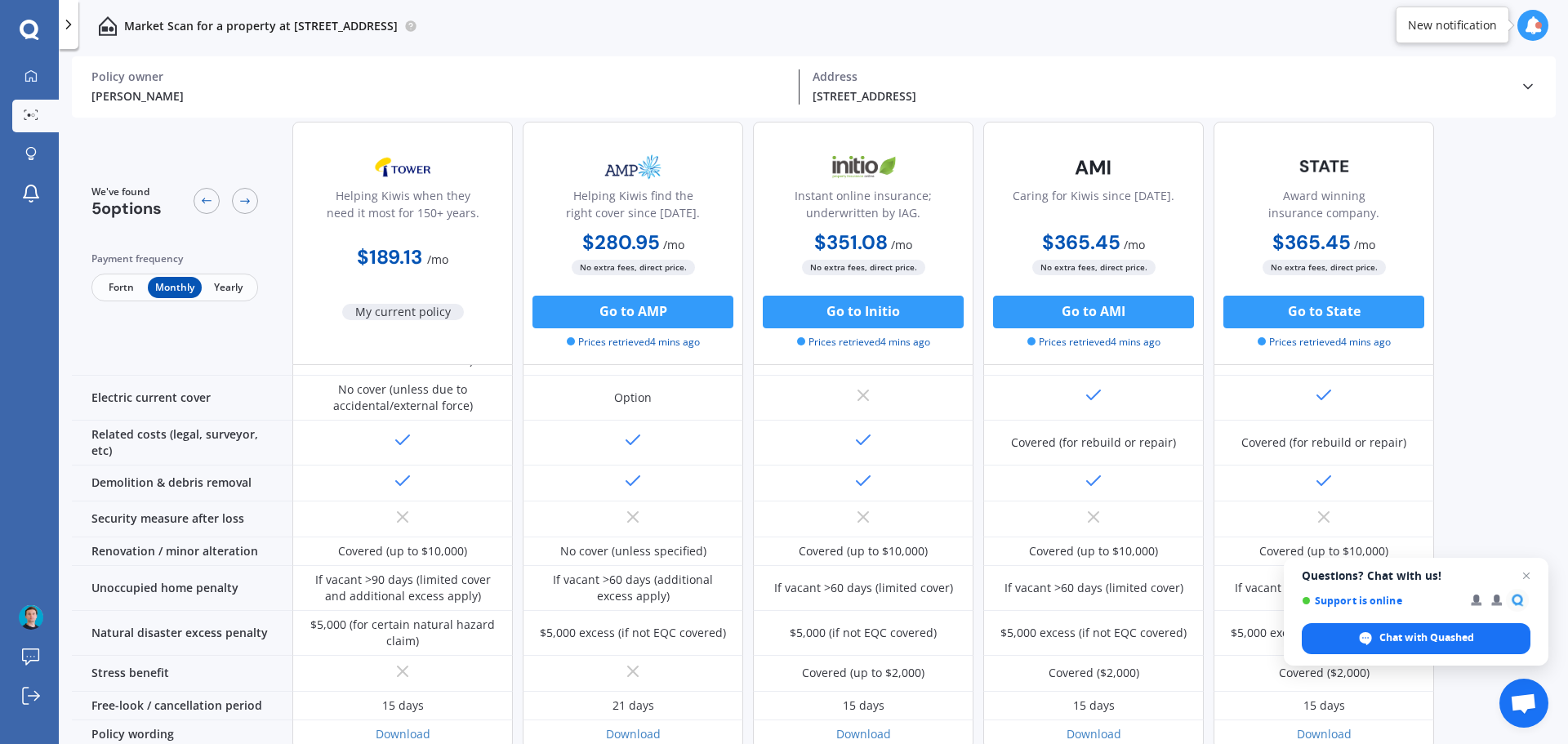
scroll to position [680, 0]
